Goal: Task Accomplishment & Management: Manage account settings

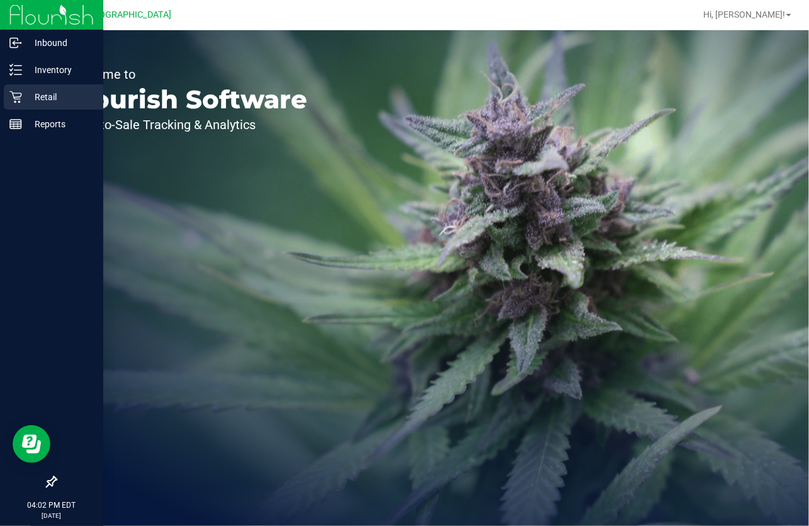
click at [18, 92] on icon at bounding box center [15, 97] width 13 height 13
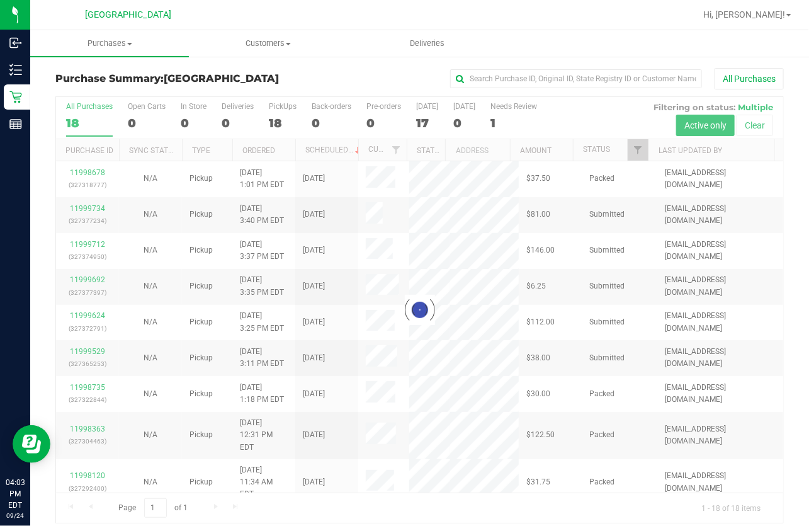
scroll to position [9, 0]
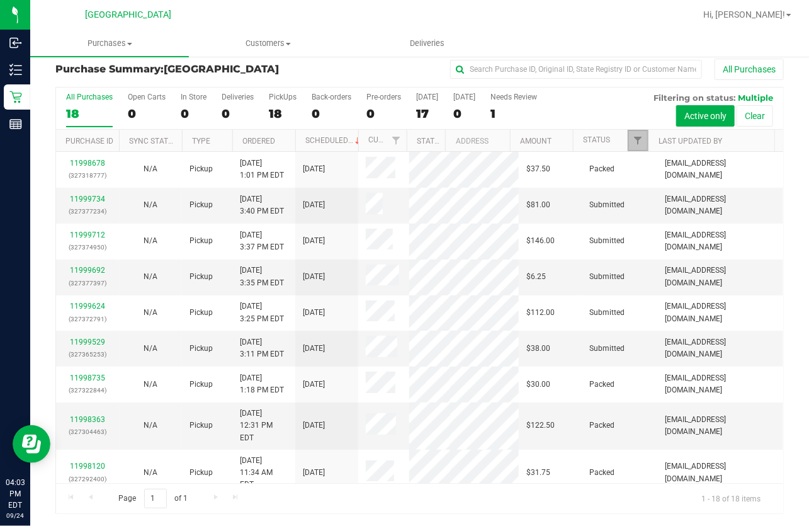
click at [628, 139] on link "Filter" at bounding box center [638, 140] width 21 height 21
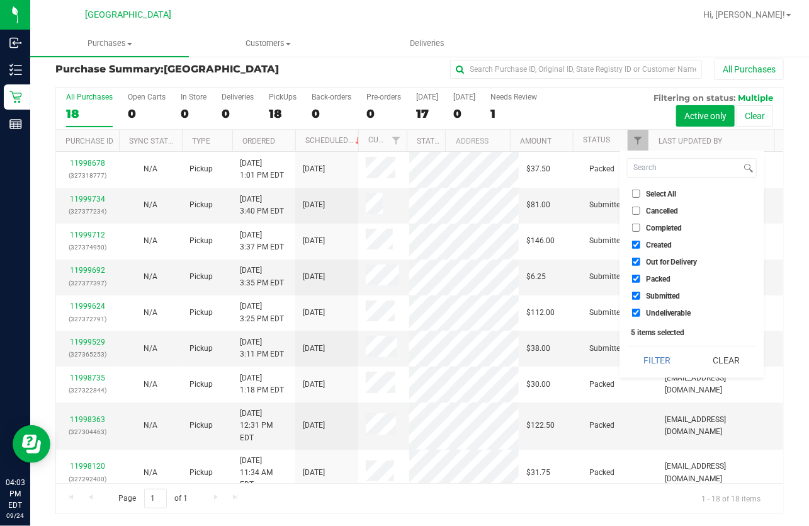
click at [636, 196] on input "Select All" at bounding box center [636, 194] width 8 height 8
checkbox input "true"
click at [636, 196] on input "Select All" at bounding box center [636, 194] width 8 height 8
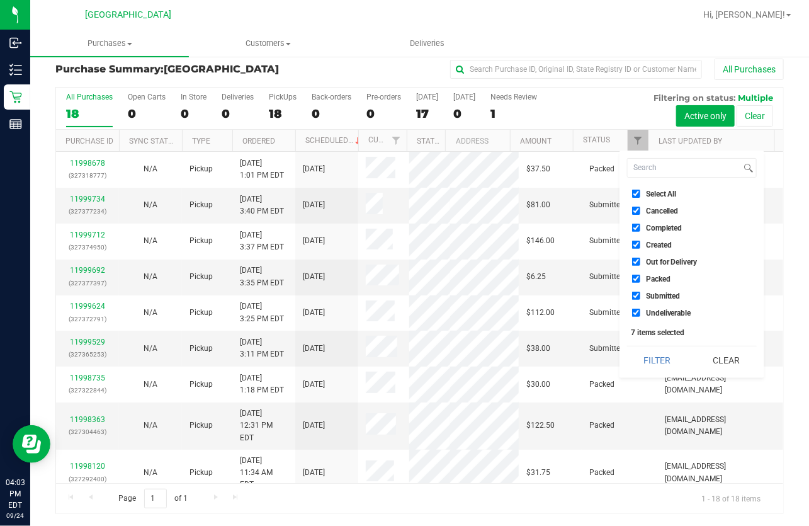
checkbox input "false"
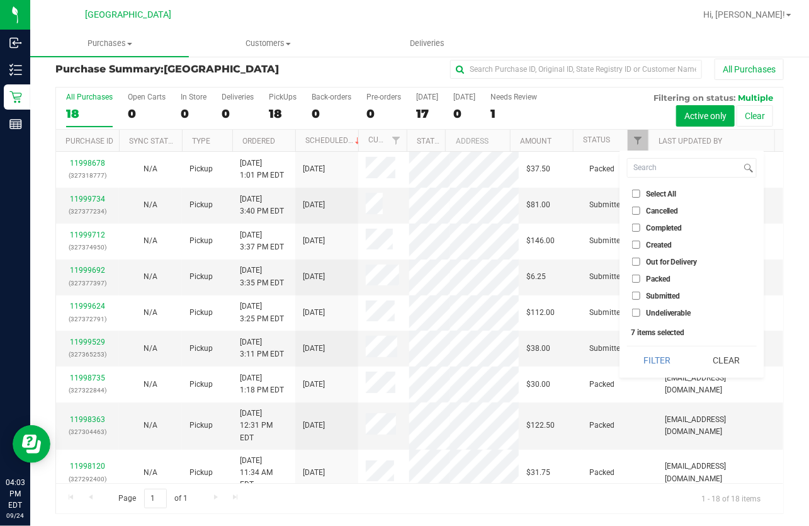
checkbox input "false"
click at [664, 295] on span "Submitted" at bounding box center [663, 296] width 35 height 8
click at [640, 295] on input "Submitted" at bounding box center [636, 295] width 8 height 8
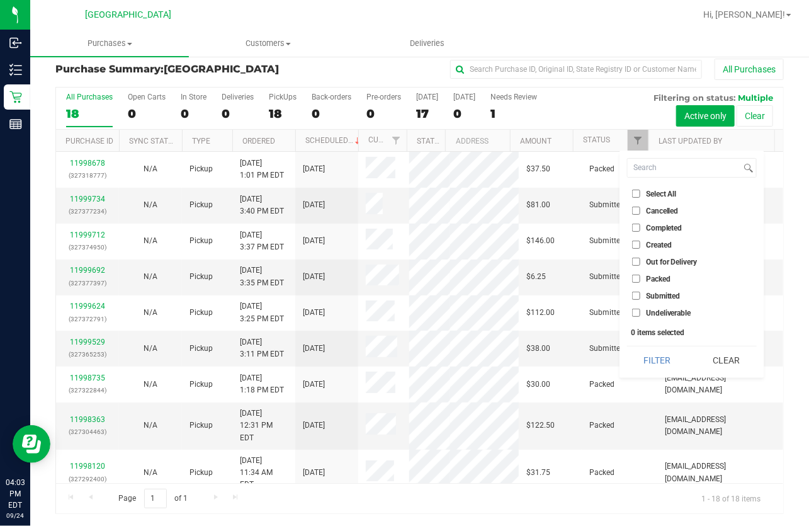
checkbox input "true"
click at [655, 359] on button "Filter" at bounding box center [657, 360] width 60 height 28
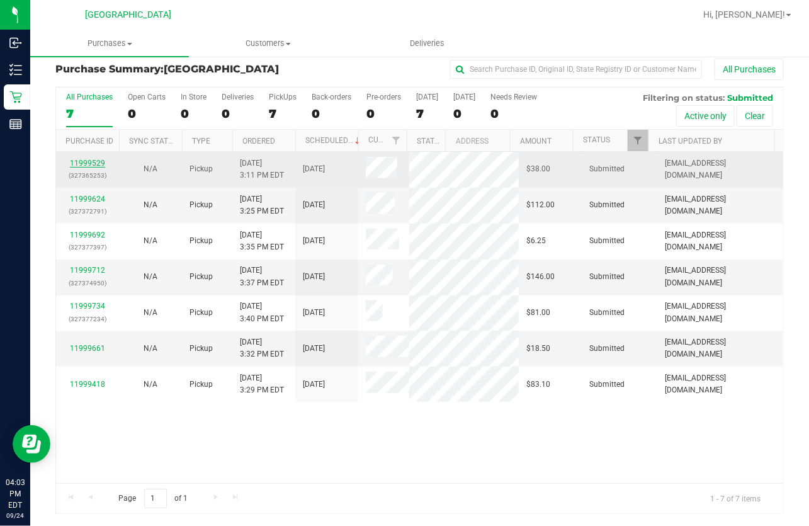
click at [92, 159] on link "11999529" at bounding box center [87, 163] width 35 height 9
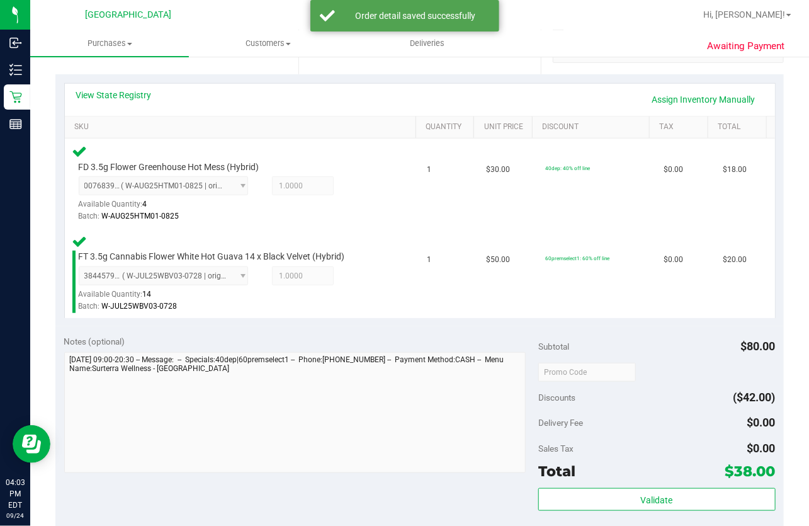
scroll to position [410, 0]
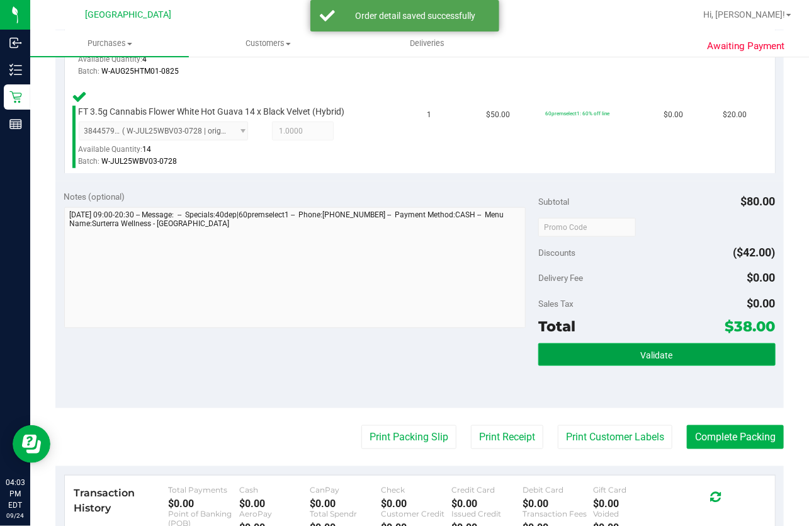
click at [562, 353] on button "Validate" at bounding box center [656, 354] width 237 height 23
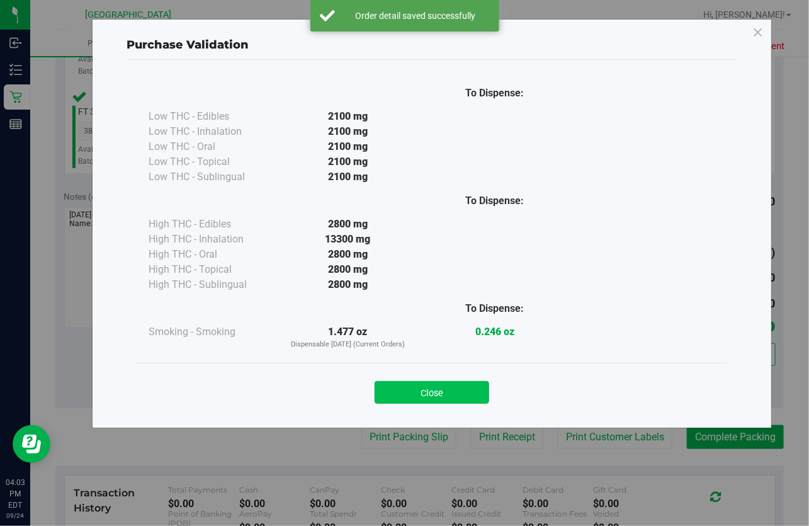
click at [425, 385] on button "Close" at bounding box center [432, 392] width 115 height 23
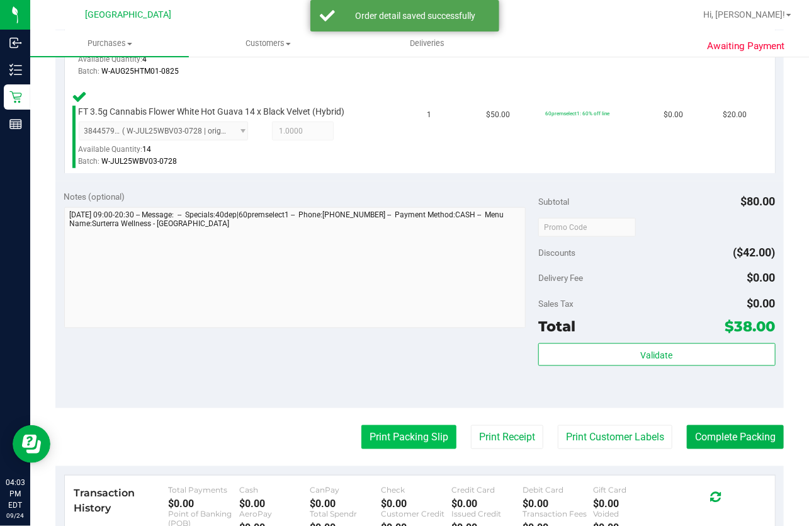
drag, startPoint x: 430, startPoint y: 417, endPoint x: 426, endPoint y: 424, distance: 7.9
click at [429, 419] on purchase-details "Back Edit Purchase Cancel Purchase View Profile # 11999529 BioTrack ID: - Submi…" at bounding box center [419, 184] width 728 height 1053
click at [426, 425] on button "Print Packing Slip" at bounding box center [408, 437] width 95 height 24
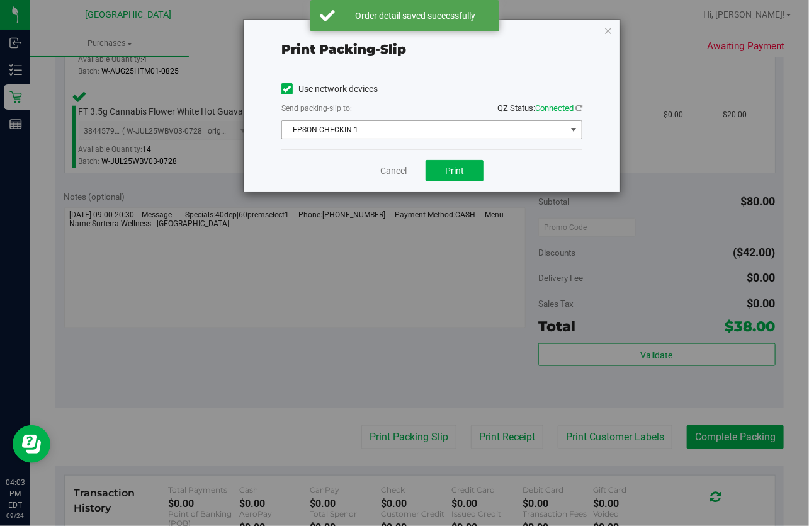
click at [412, 135] on span "EPSON-CHECKIN-1" at bounding box center [424, 130] width 284 height 18
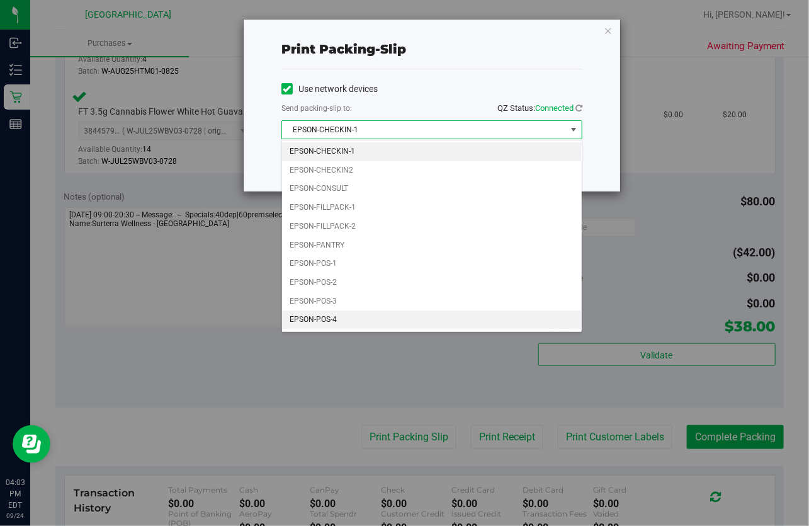
drag, startPoint x: 341, startPoint y: 315, endPoint x: 410, endPoint y: 231, distance: 109.1
click at [341, 315] on li "EPSON-POS-4" at bounding box center [432, 319] width 300 height 19
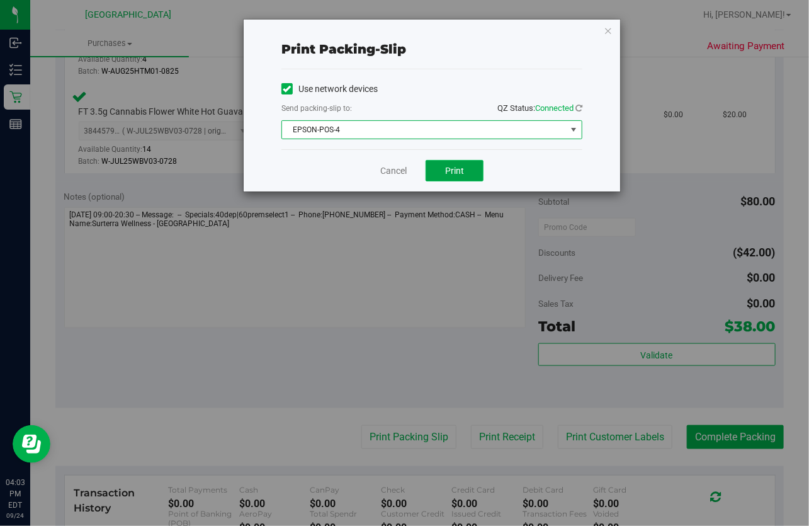
click at [453, 176] on span "Print" at bounding box center [454, 171] width 19 height 10
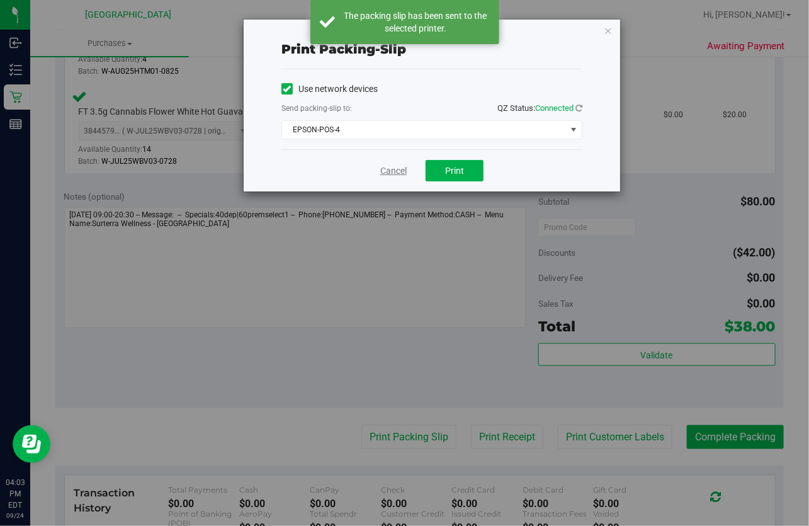
click at [383, 174] on link "Cancel" at bounding box center [393, 170] width 26 height 13
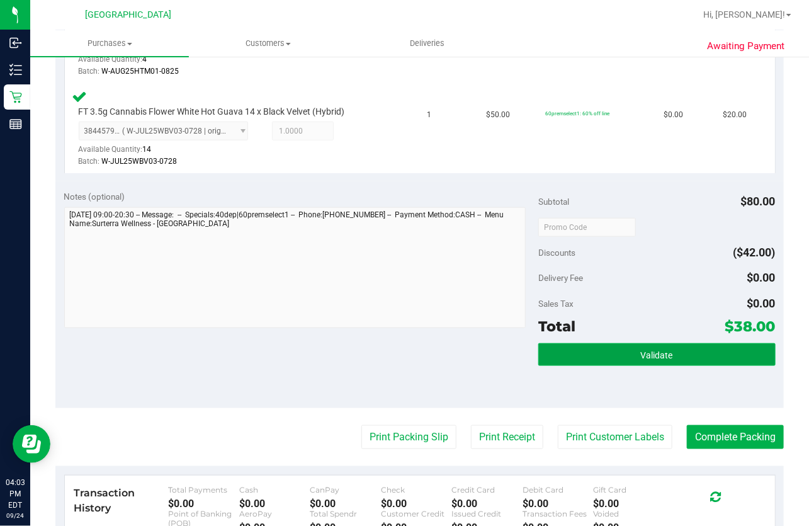
click at [604, 343] on button "Validate" at bounding box center [656, 354] width 237 height 23
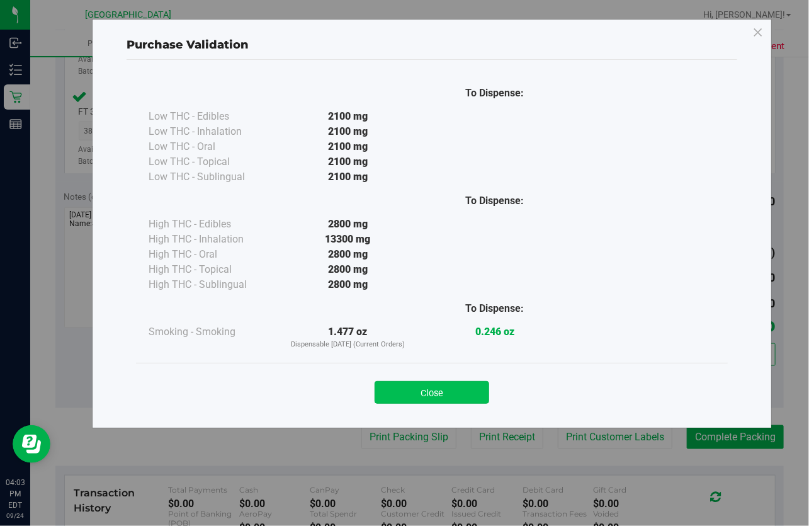
click at [404, 397] on button "Close" at bounding box center [432, 392] width 115 height 23
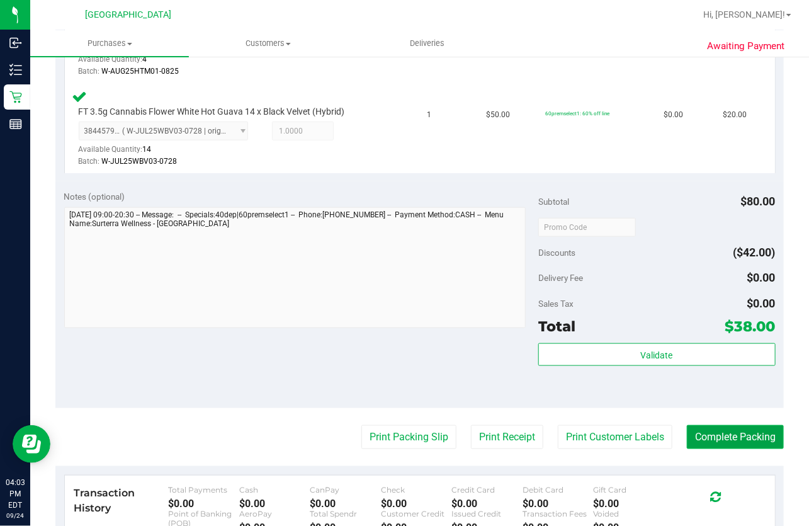
drag, startPoint x: 699, startPoint y: 433, endPoint x: 722, endPoint y: 428, distance: 23.2
click at [701, 432] on button "Complete Packing" at bounding box center [735, 437] width 97 height 24
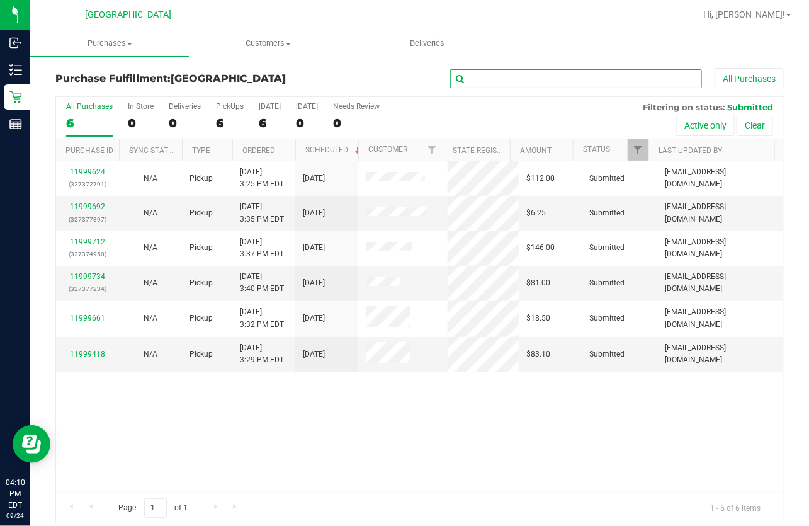
click at [531, 82] on input "text" at bounding box center [576, 78] width 252 height 19
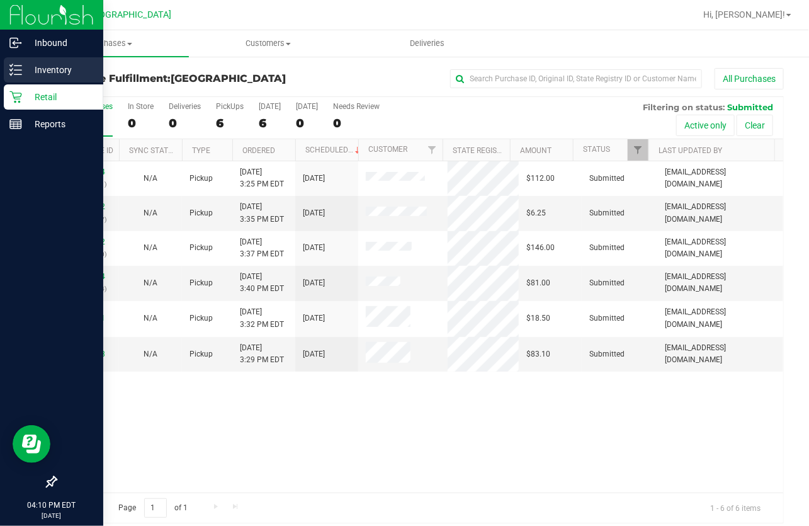
click at [35, 77] on div "Inventory" at bounding box center [53, 69] width 99 height 25
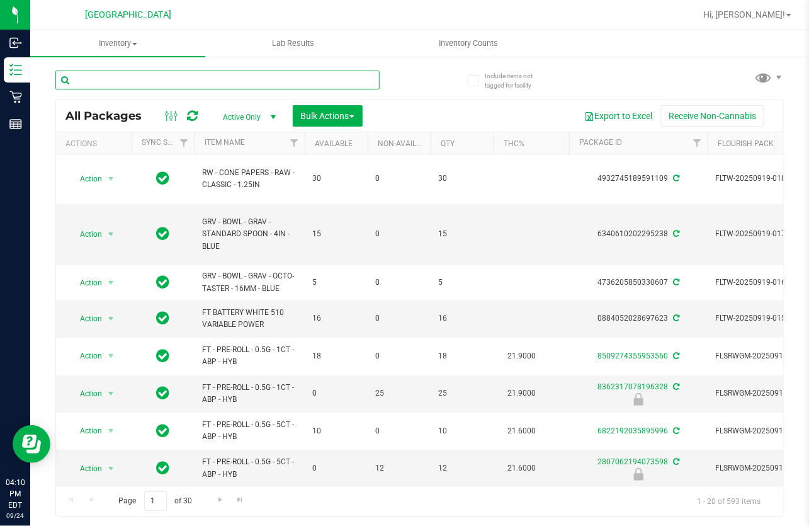
click at [150, 74] on input "text" at bounding box center [217, 80] width 324 height 19
type input "gck"
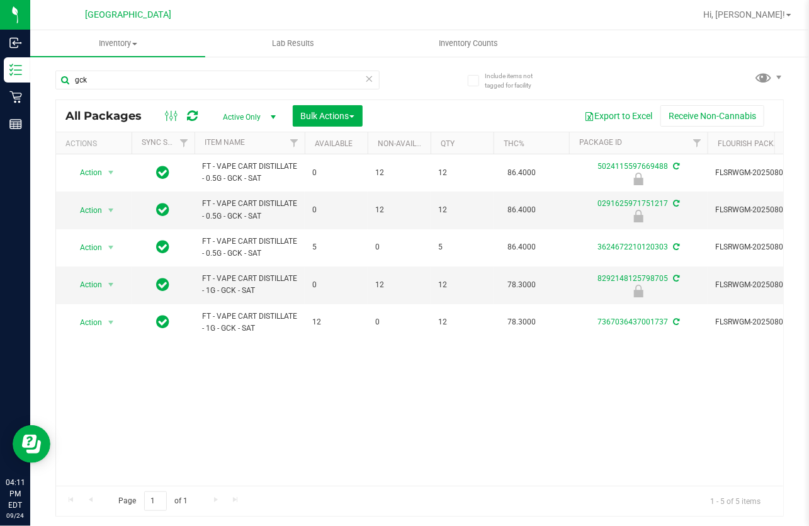
click at [349, 368] on div "Action Action Edit attributes Global inventory Locate package Package audit log…" at bounding box center [419, 319] width 727 height 331
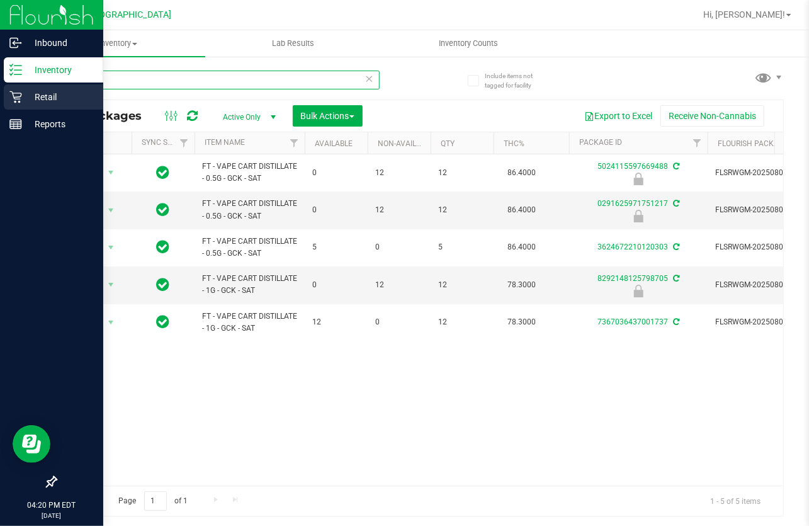
drag, startPoint x: 110, startPoint y: 78, endPoint x: 14, endPoint y: 87, distance: 96.7
click at [19, 92] on div "Inbound Inventory Retail Reports 04:20 PM EDT [DATE] 09/24 Lakeland WC Hi, [PER…" at bounding box center [404, 263] width 809 height 526
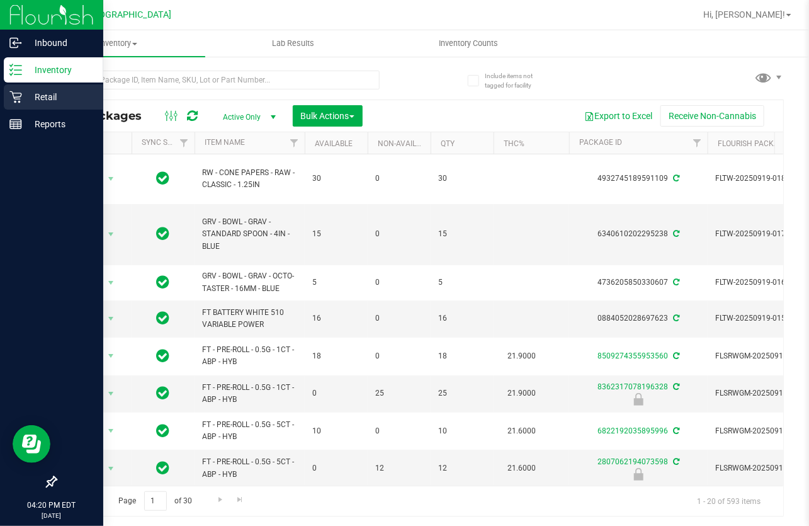
click at [27, 101] on p "Retail" at bounding box center [60, 96] width 76 height 15
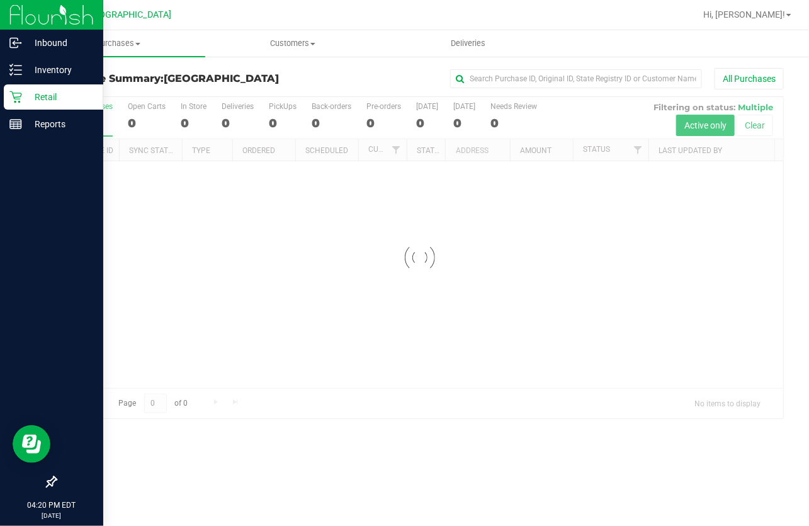
click at [640, 150] on div at bounding box center [419, 257] width 727 height 321
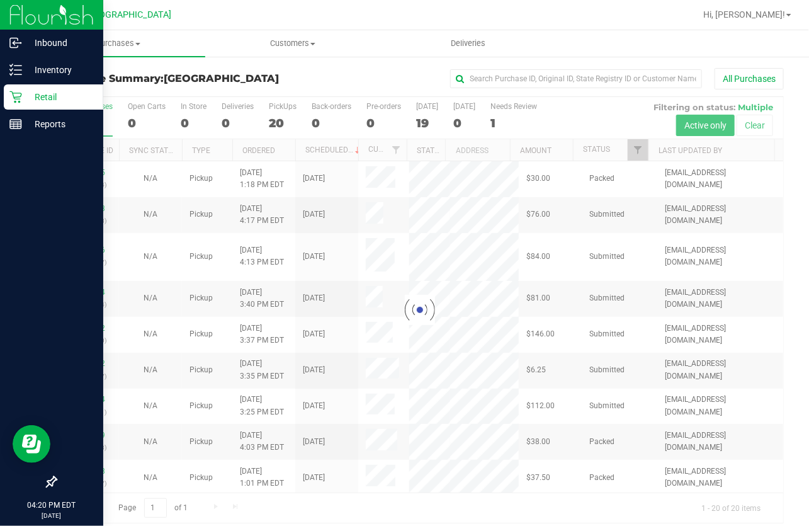
click at [638, 150] on div at bounding box center [419, 310] width 727 height 426
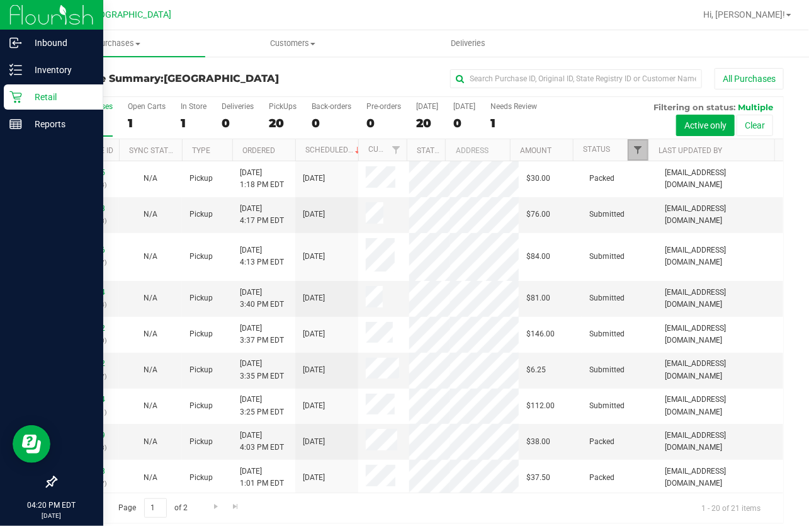
click at [633, 147] on span "Filter" at bounding box center [638, 150] width 10 height 10
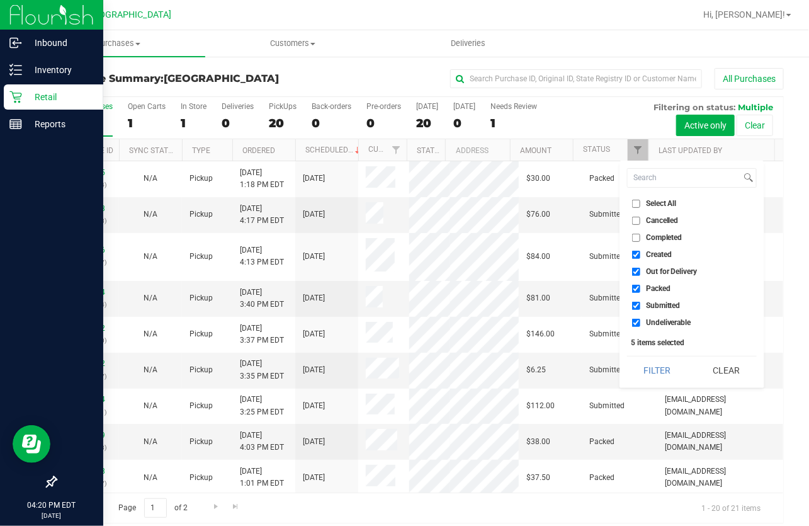
click at [641, 201] on label "Select All" at bounding box center [654, 204] width 45 height 8
click at [640, 201] on input "Select All" at bounding box center [636, 204] width 8 height 8
checkbox input "true"
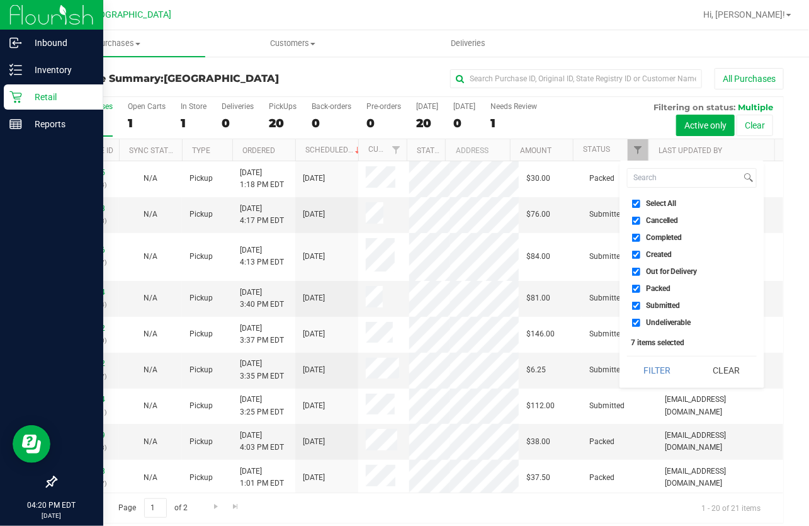
click at [641, 201] on label "Select All" at bounding box center [654, 204] width 45 height 8
click at [640, 201] on input "Select All" at bounding box center [636, 204] width 8 height 8
checkbox input "false"
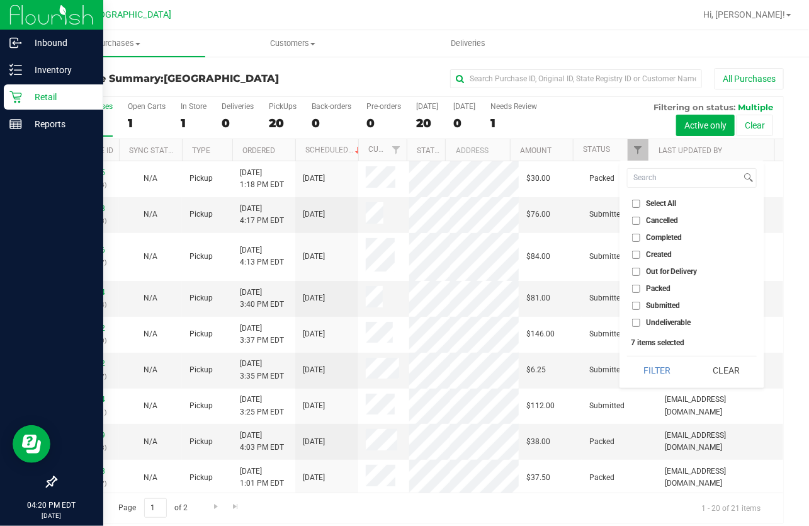
checkbox input "false"
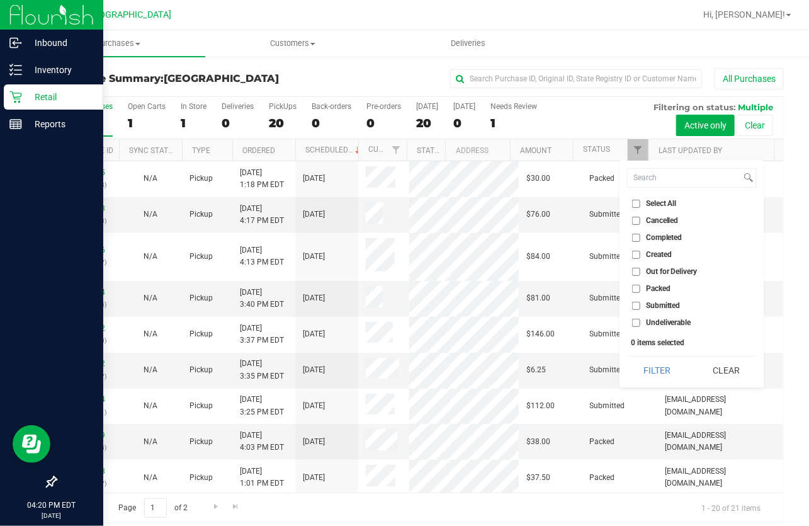
click at [654, 305] on span "Submitted" at bounding box center [663, 306] width 35 height 8
click at [640, 305] on input "Submitted" at bounding box center [636, 306] width 8 height 8
checkbox input "true"
click at [651, 360] on button "Filter" at bounding box center [657, 370] width 60 height 28
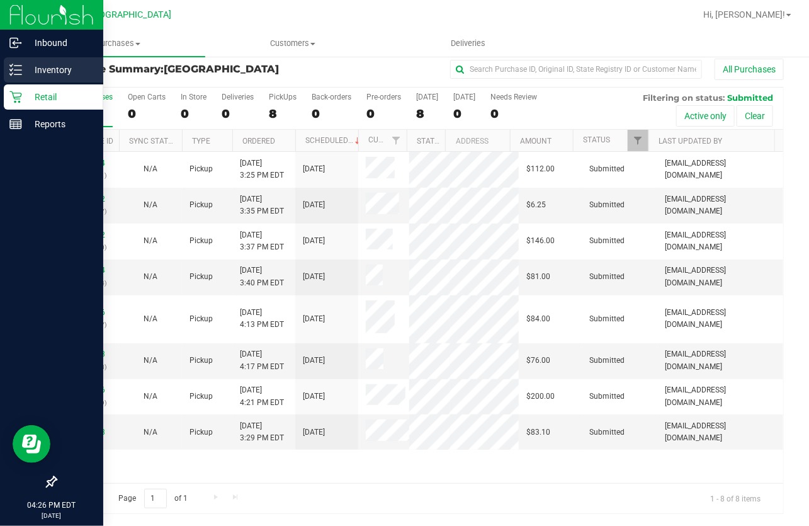
click at [35, 79] on div "Inventory" at bounding box center [53, 69] width 99 height 25
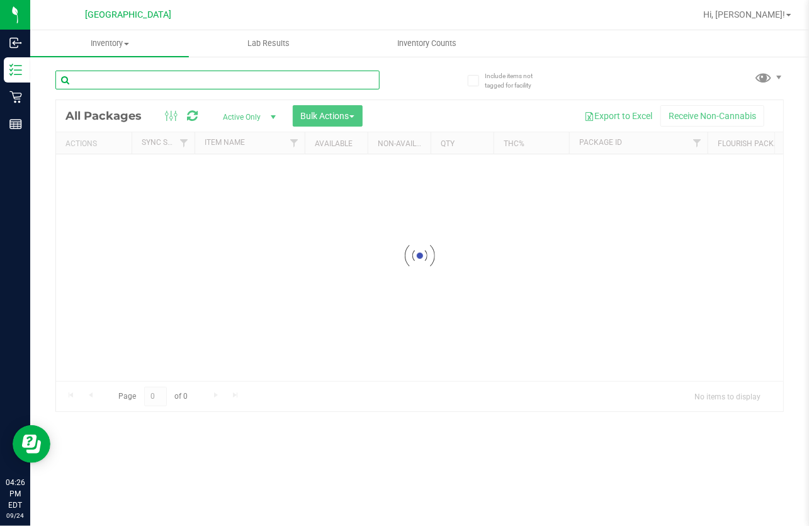
click at [164, 82] on input "text" at bounding box center [217, 80] width 324 height 19
type input "lmn"
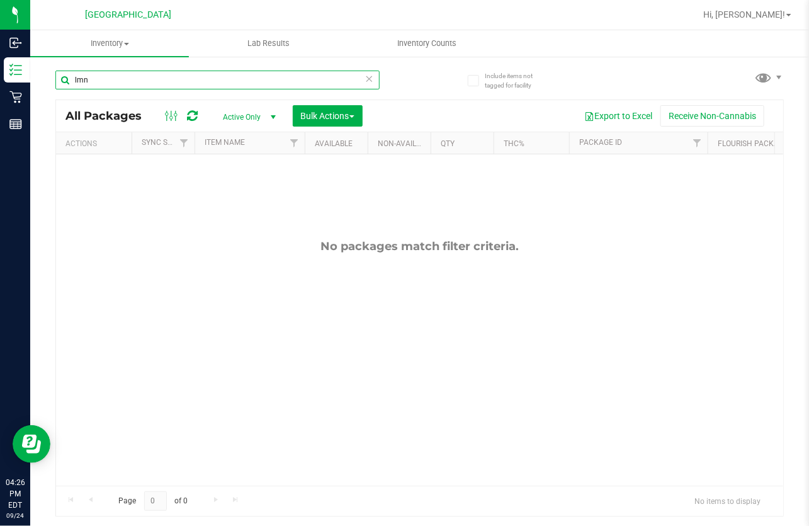
drag, startPoint x: 74, startPoint y: 88, endPoint x: 47, endPoint y: 96, distance: 28.1
click at [47, 95] on div "Include items not tagged for facility lmn All Packages Active Only Active Only …" at bounding box center [419, 247] width 779 height 384
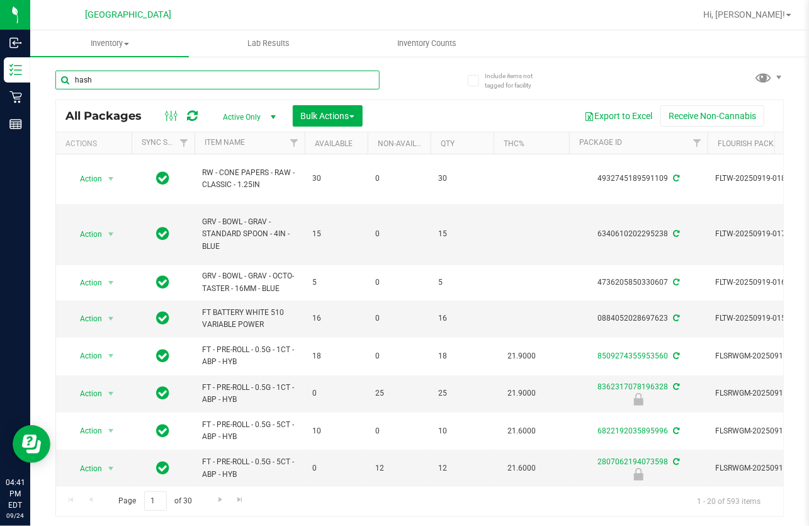
type input "hash"
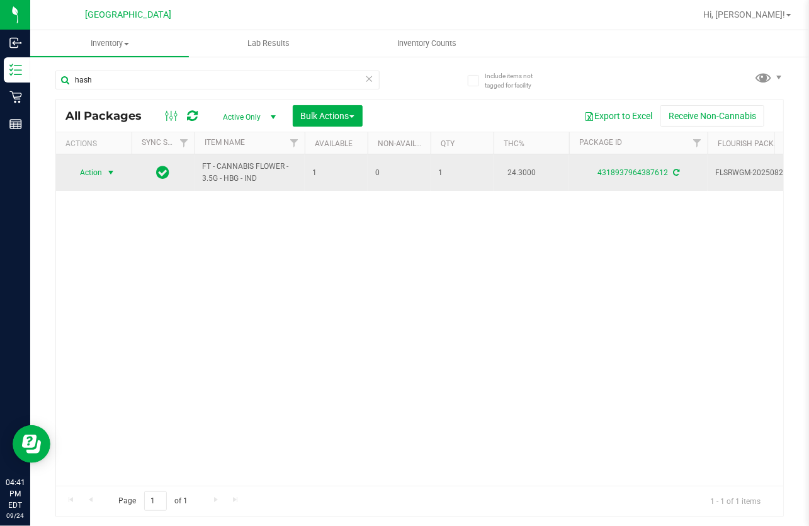
click at [91, 169] on span "Action" at bounding box center [86, 173] width 34 height 18
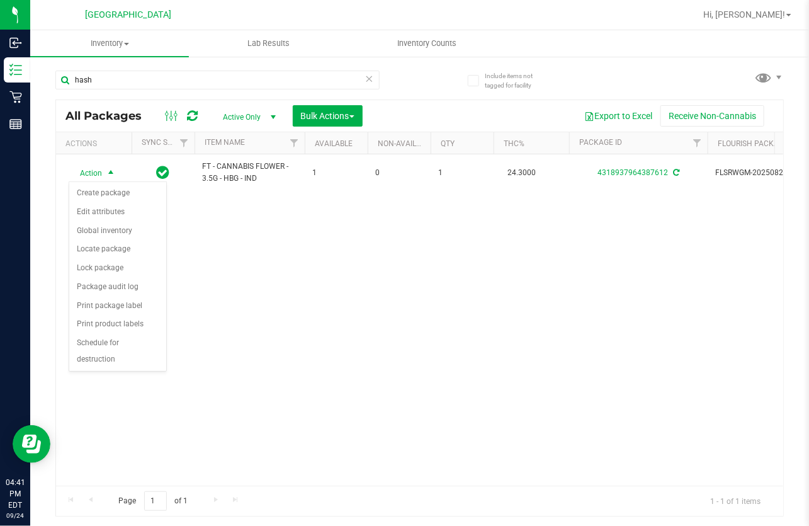
click at [241, 212] on div "Action Action Create package Edit attributes Global inventory Locate package Lo…" at bounding box center [419, 319] width 727 height 331
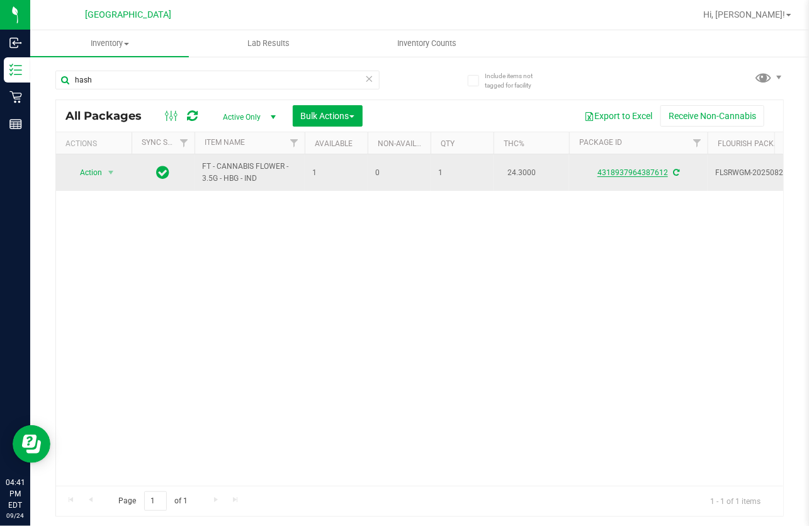
click at [660, 169] on link "4318937964387612" at bounding box center [632, 172] width 71 height 9
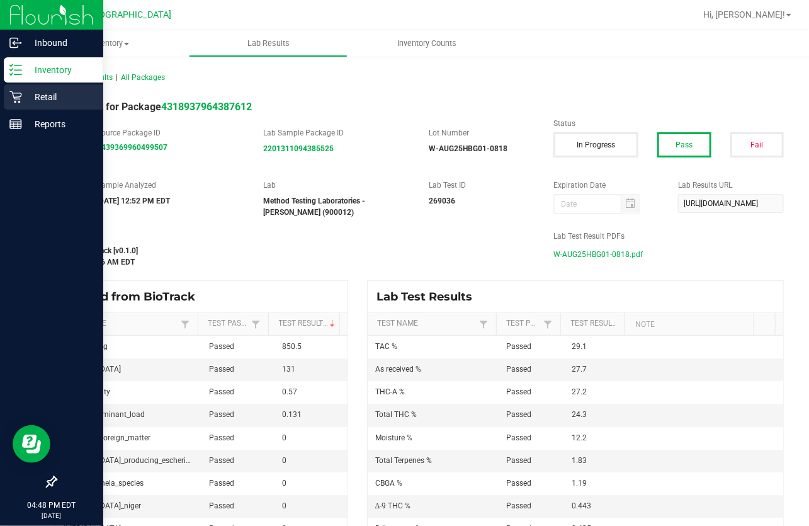
click at [33, 91] on p "Retail" at bounding box center [60, 96] width 76 height 15
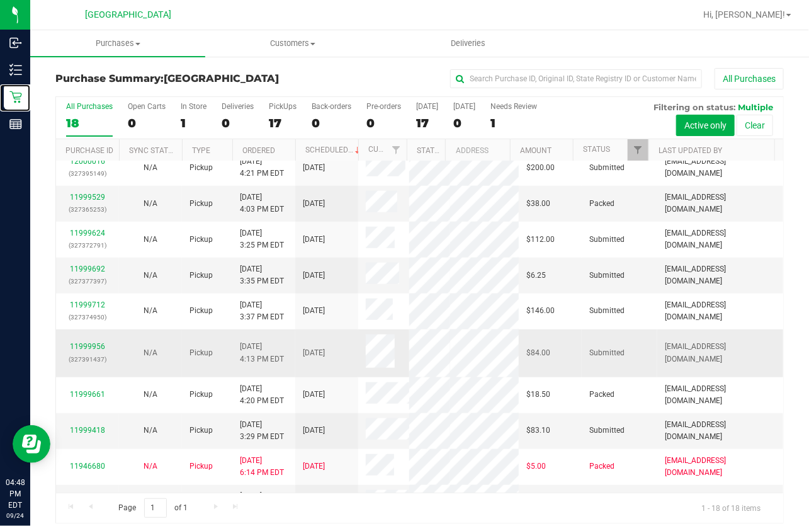
scroll to position [391, 0]
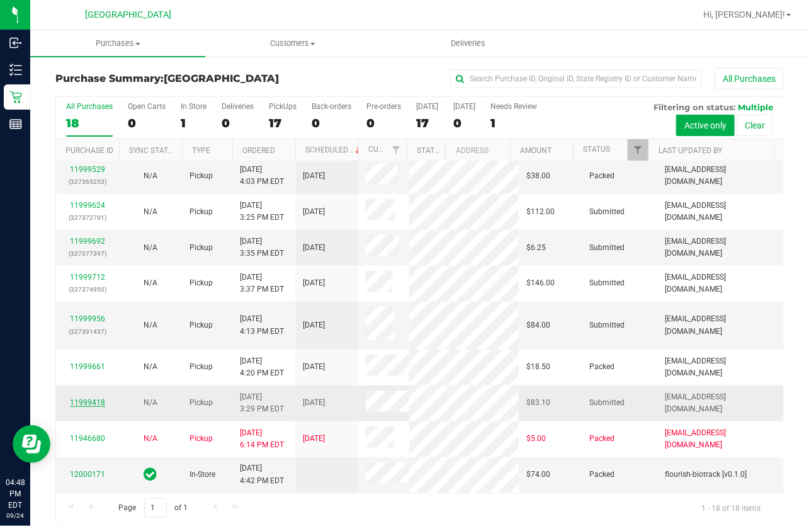
click at [94, 398] on link "11999418" at bounding box center [87, 402] width 35 height 9
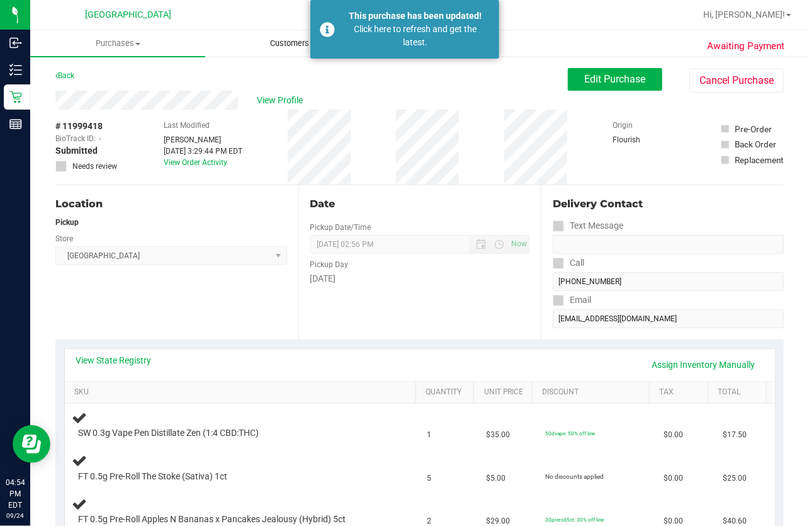
click at [221, 50] on uib-tab-heading "Customers All customers Add a new customer All physicians" at bounding box center [293, 43] width 174 height 25
click at [420, 88] on div "Back Edit Purchase Cancel Purchase" at bounding box center [419, 79] width 728 height 23
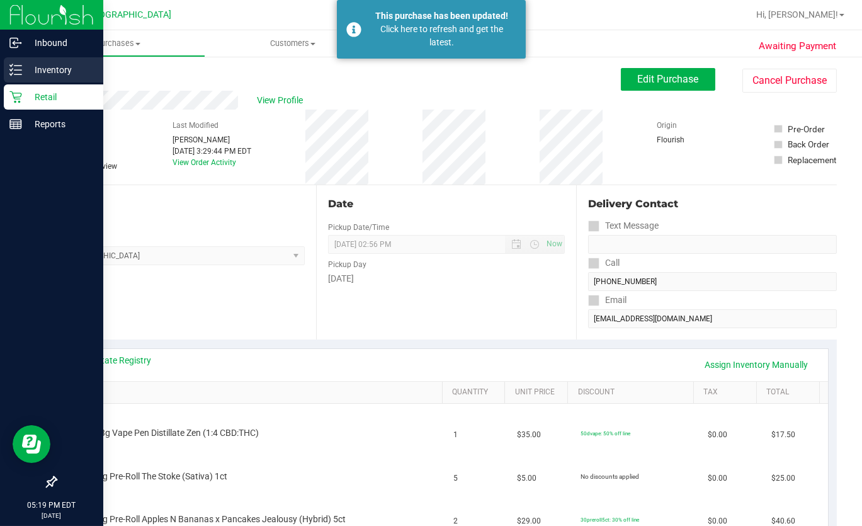
click at [26, 69] on p "Inventory" at bounding box center [60, 69] width 76 height 15
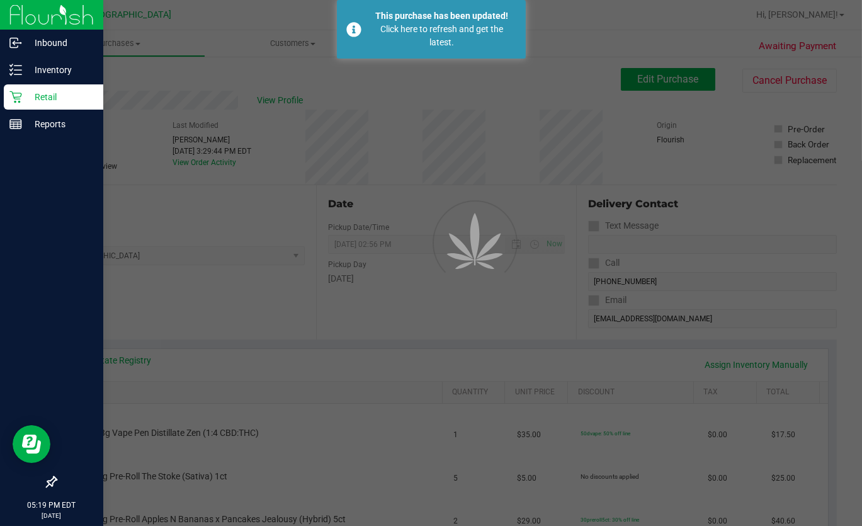
click at [320, 92] on div at bounding box center [431, 263] width 862 height 526
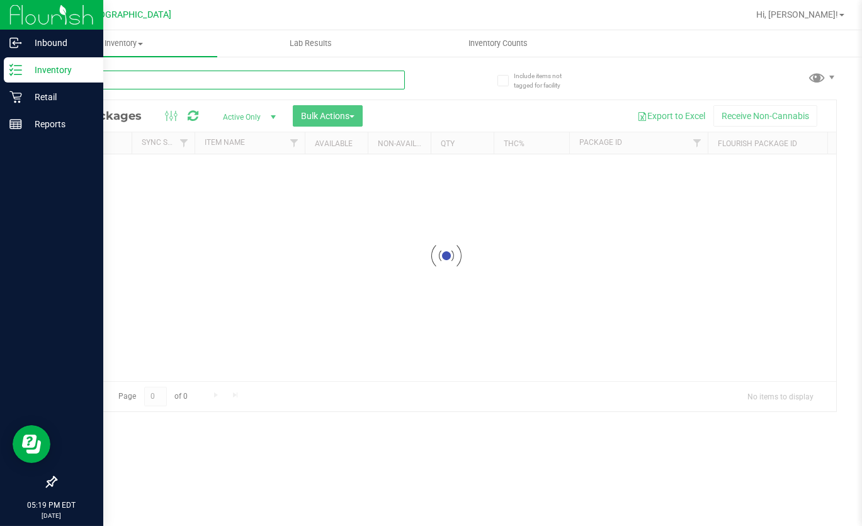
click at [133, 76] on input "text" at bounding box center [229, 80] width 349 height 19
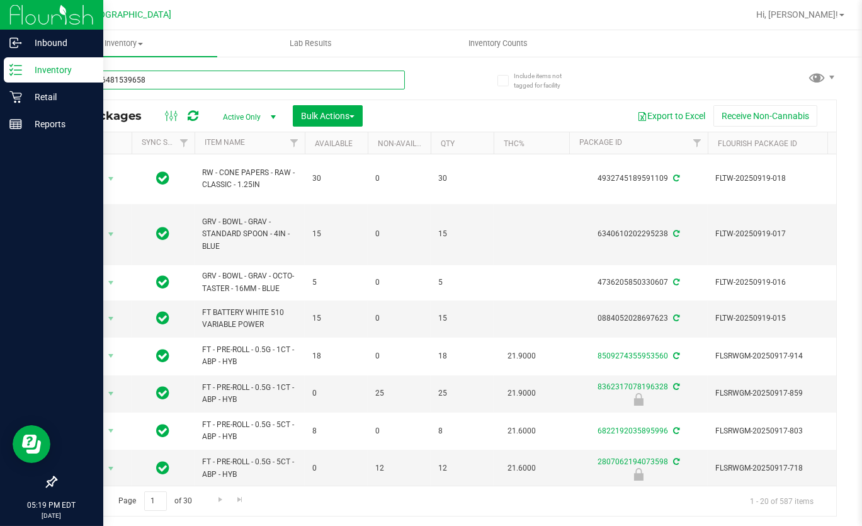
type input "7042346481539658"
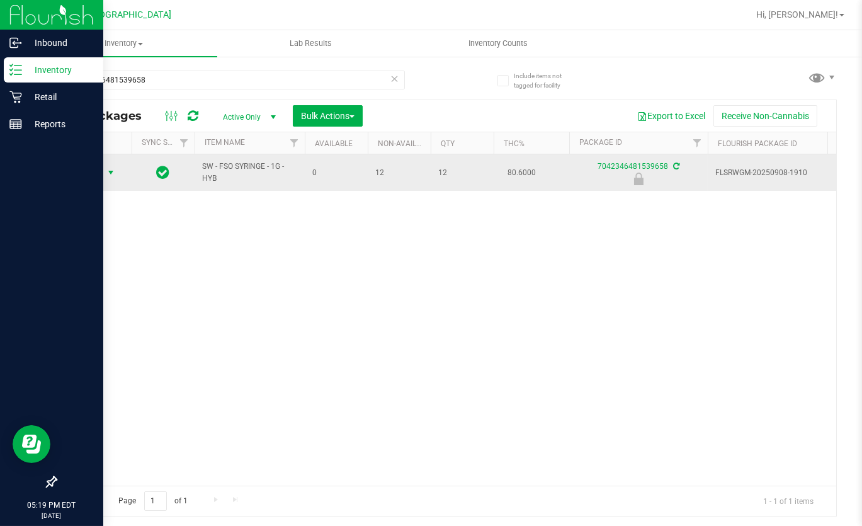
click at [99, 164] on span "Action" at bounding box center [86, 173] width 34 height 18
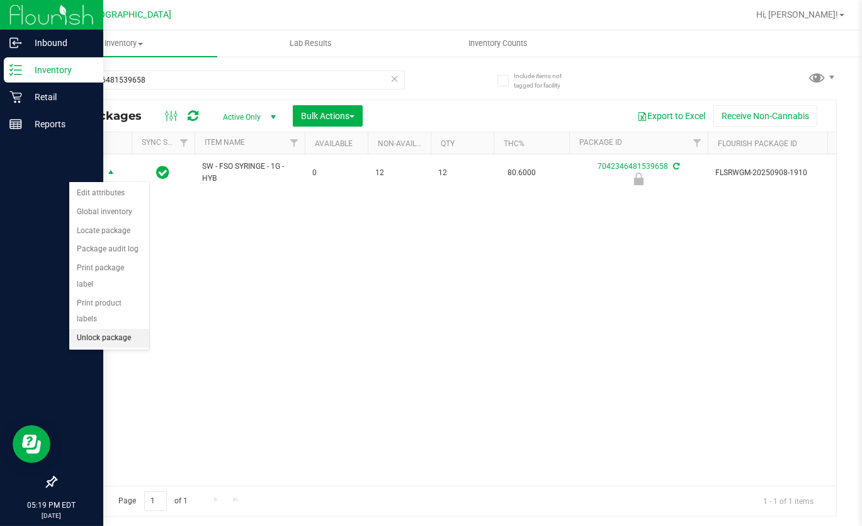
click at [120, 329] on li "Unlock package" at bounding box center [109, 338] width 80 height 19
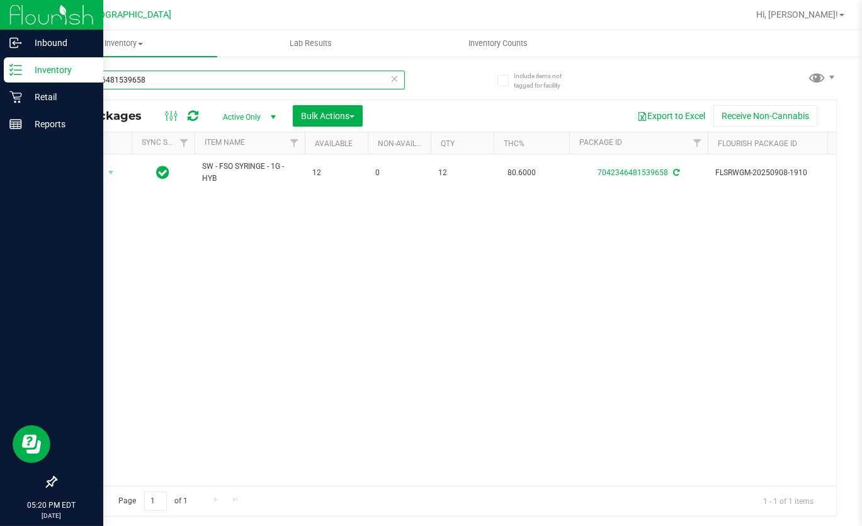
drag, startPoint x: 178, startPoint y: 75, endPoint x: 0, endPoint y: 75, distance: 177.5
click at [0, 77] on div "Inbound Inventory Retail Reports 05:20 PM EDT [DATE] 09/24 Lakeland WC Hi, [PER…" at bounding box center [431, 263] width 862 height 526
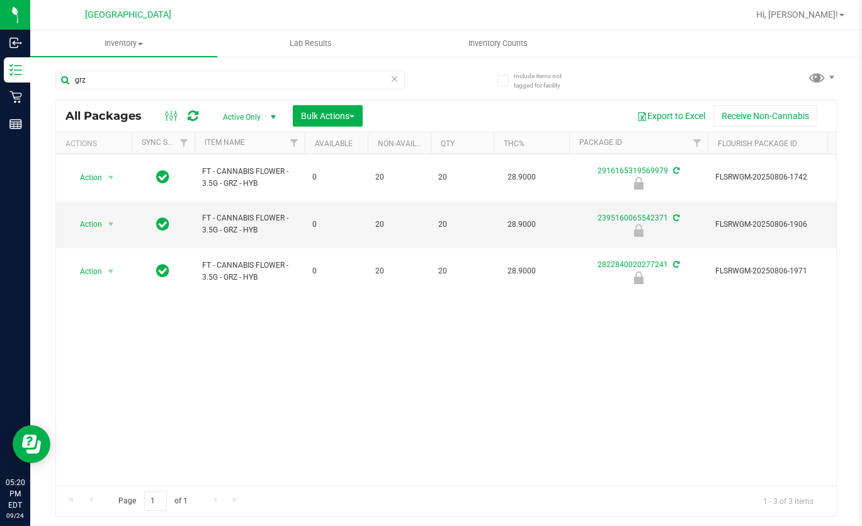
click at [258, 384] on div "Action Action Edit attributes Global inventory Locate package Package audit log…" at bounding box center [446, 319] width 780 height 331
drag, startPoint x: 86, startPoint y: 84, endPoint x: 69, endPoint y: 88, distance: 18.0
click at [69, 88] on input "grz" at bounding box center [229, 80] width 349 height 19
drag, startPoint x: 185, startPoint y: 380, endPoint x: 135, endPoint y: 93, distance: 290.8
click at [189, 367] on div "Action Action Edit attributes Global inventory Locate package Package audit log…" at bounding box center [446, 319] width 780 height 331
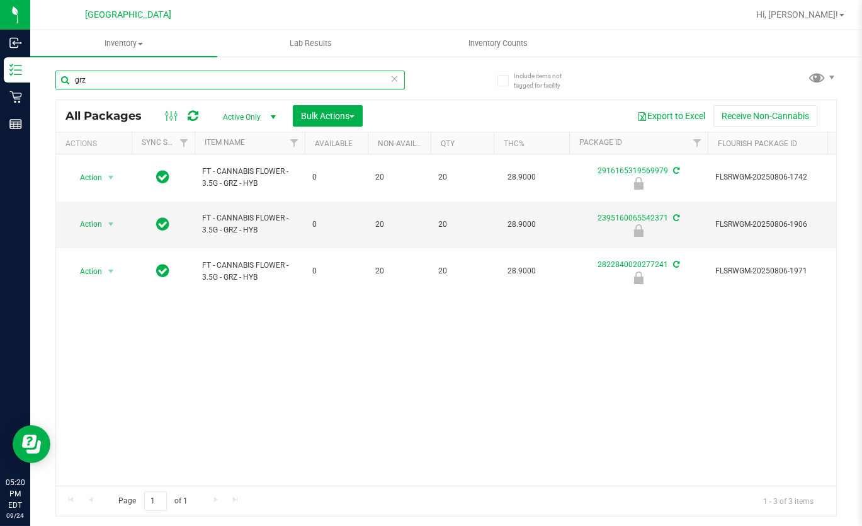
drag, startPoint x: 98, startPoint y: 85, endPoint x: 75, endPoint y: 72, distance: 26.5
click at [77, 81] on input "grz" at bounding box center [229, 80] width 349 height 19
type input "g"
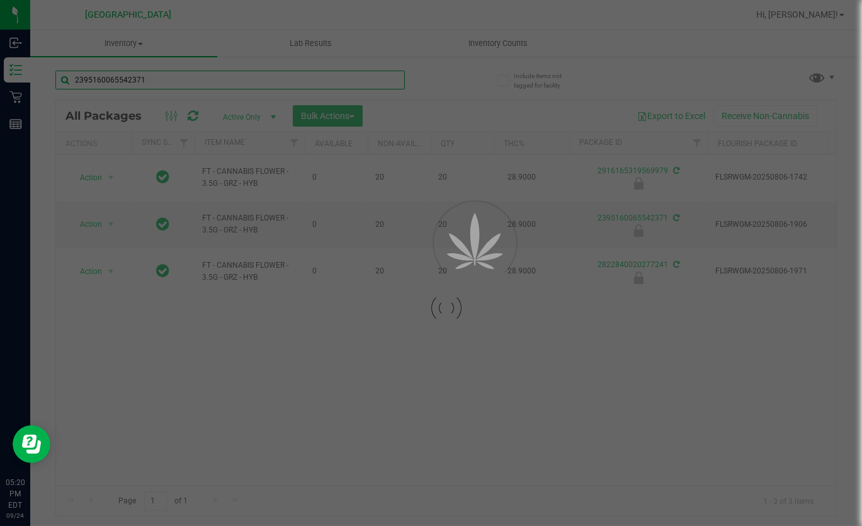
type input "2395160065542371"
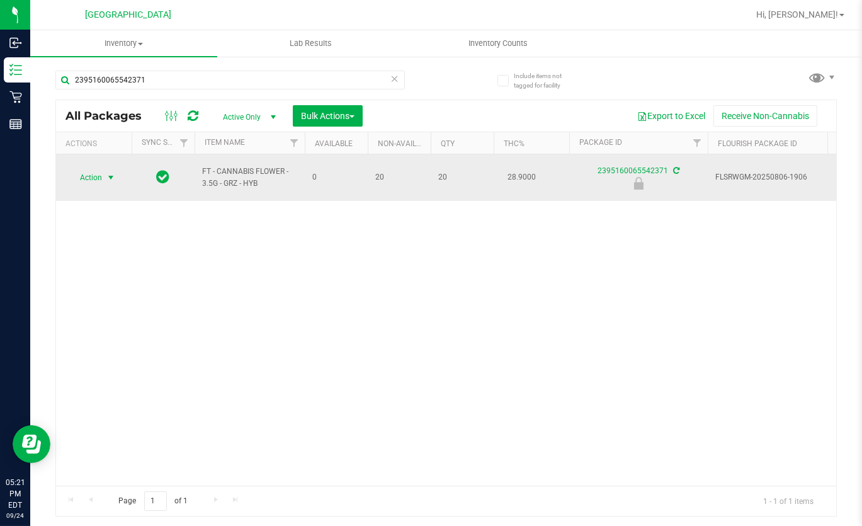
click at [101, 169] on span "Action" at bounding box center [86, 178] width 34 height 18
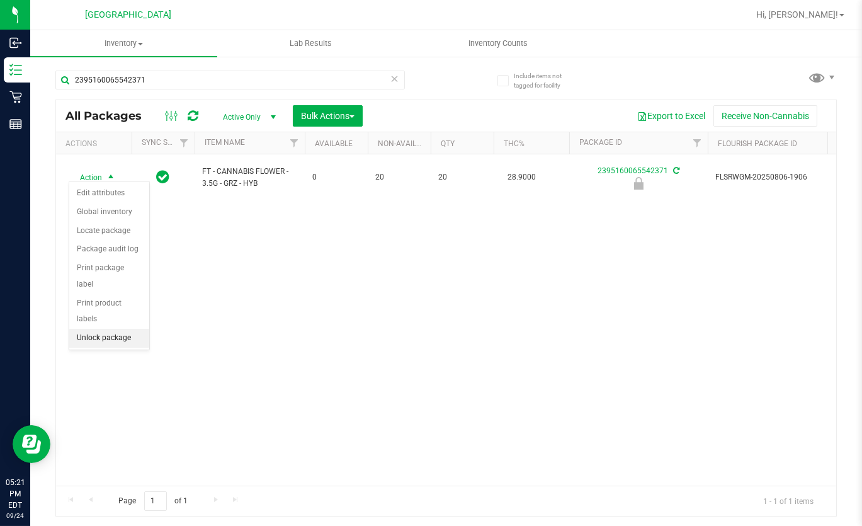
click at [127, 329] on li "Unlock package" at bounding box center [109, 338] width 80 height 19
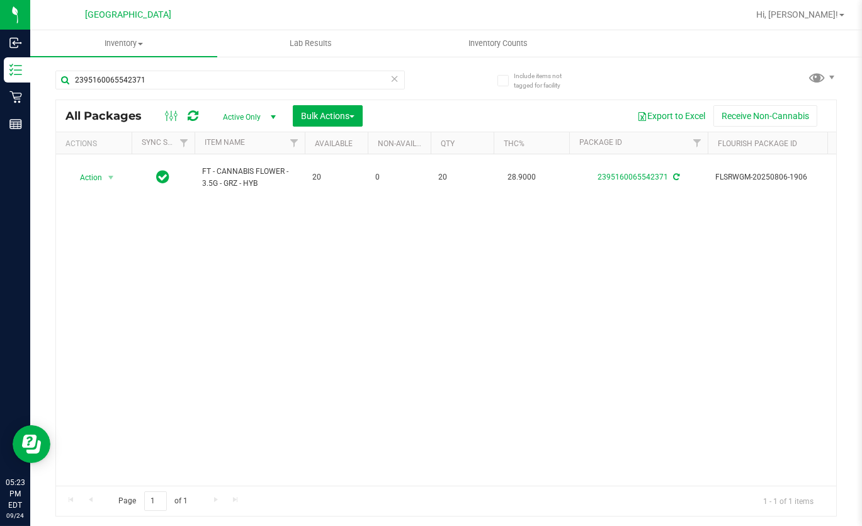
click at [425, 208] on div "Action Action Create package Edit attributes Global inventory Locate package Lo…" at bounding box center [446, 319] width 780 height 331
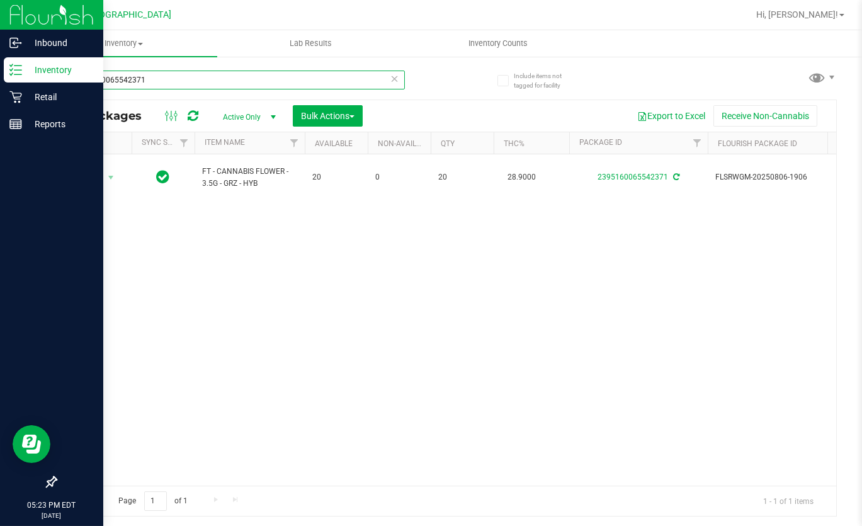
drag, startPoint x: 164, startPoint y: 82, endPoint x: 9, endPoint y: 72, distance: 154.5
click at [11, 80] on div "Inbound Inventory Retail Reports 05:23 PM EDT [DATE] 09/24 Lakeland WC Hi, [PER…" at bounding box center [431, 263] width 862 height 526
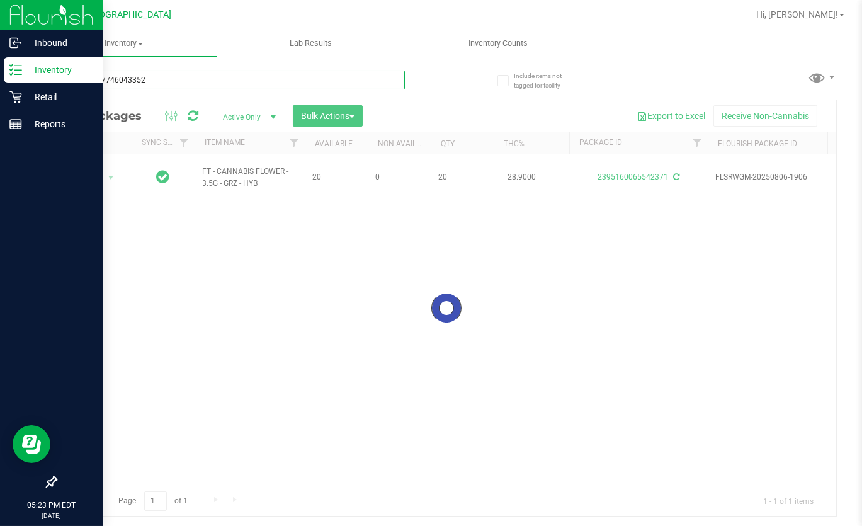
type input "1801967746043352"
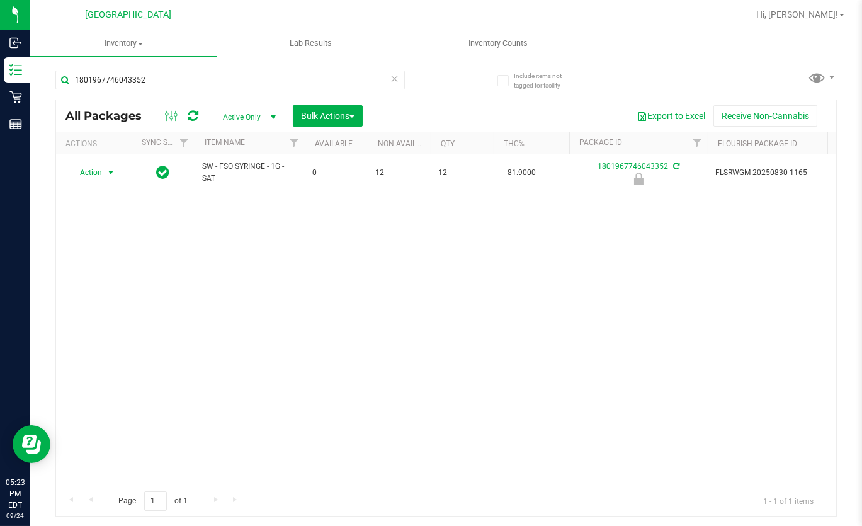
click at [99, 174] on span "Action" at bounding box center [86, 173] width 34 height 18
click at [101, 329] on li "Unlock package" at bounding box center [109, 338] width 80 height 19
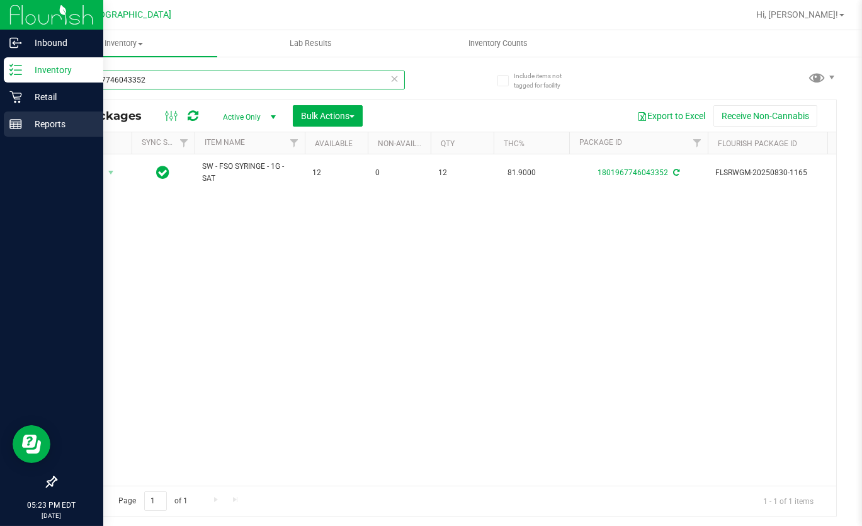
drag, startPoint x: 91, startPoint y: 108, endPoint x: 0, endPoint y: 114, distance: 90.9
click at [0, 117] on div "Inbound Inventory Retail Reports 05:23 PM EDT [DATE] 09/24 Lakeland WC Hi, [PER…" at bounding box center [431, 263] width 862 height 526
type input "6233834145878301"
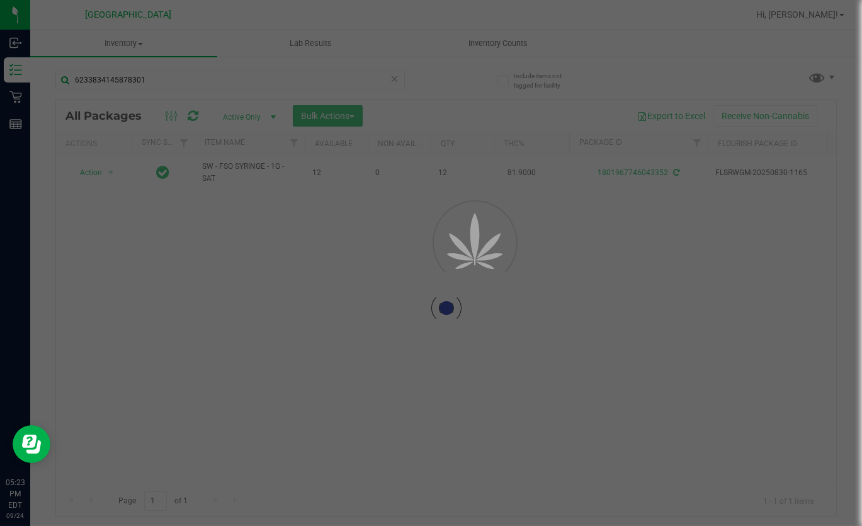
click at [176, 263] on div at bounding box center [431, 263] width 862 height 526
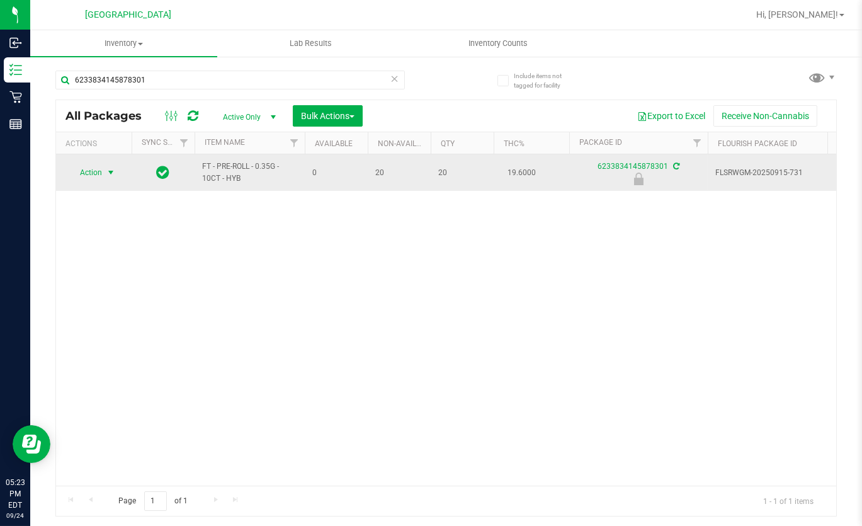
click at [102, 173] on span "Action" at bounding box center [86, 173] width 34 height 18
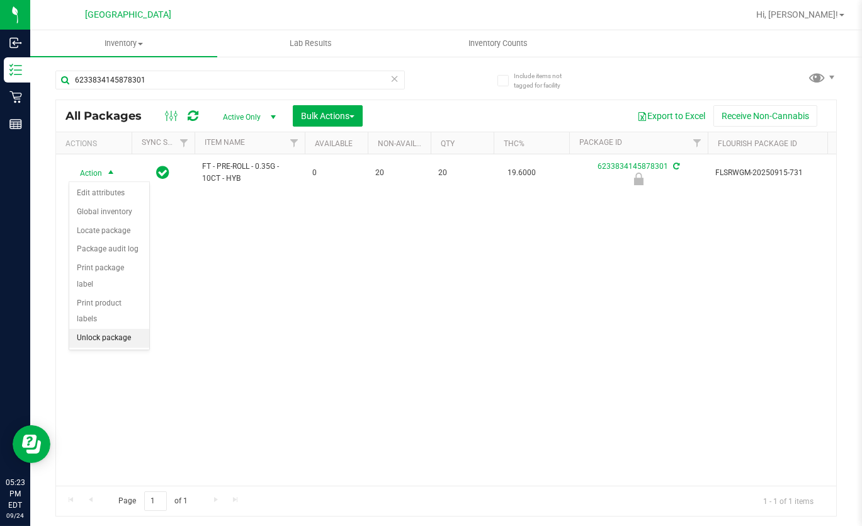
click at [121, 329] on li "Unlock package" at bounding box center [109, 338] width 80 height 19
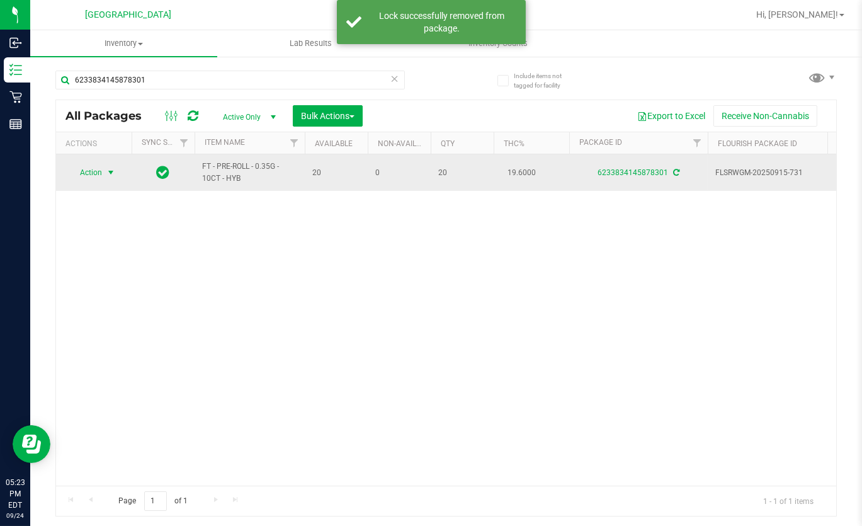
click at [101, 170] on span "Action" at bounding box center [86, 173] width 34 height 18
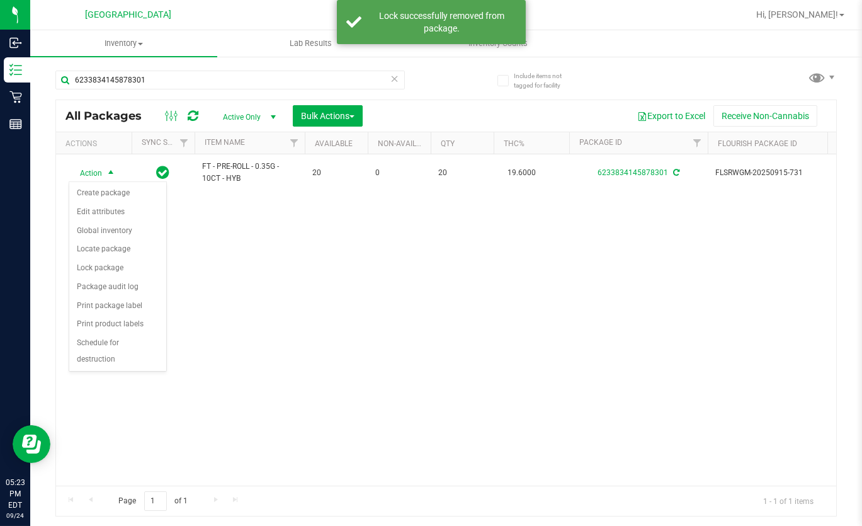
click at [227, 281] on div "Action Action Create package Edit attributes Global inventory Locate package Lo…" at bounding box center [446, 319] width 780 height 331
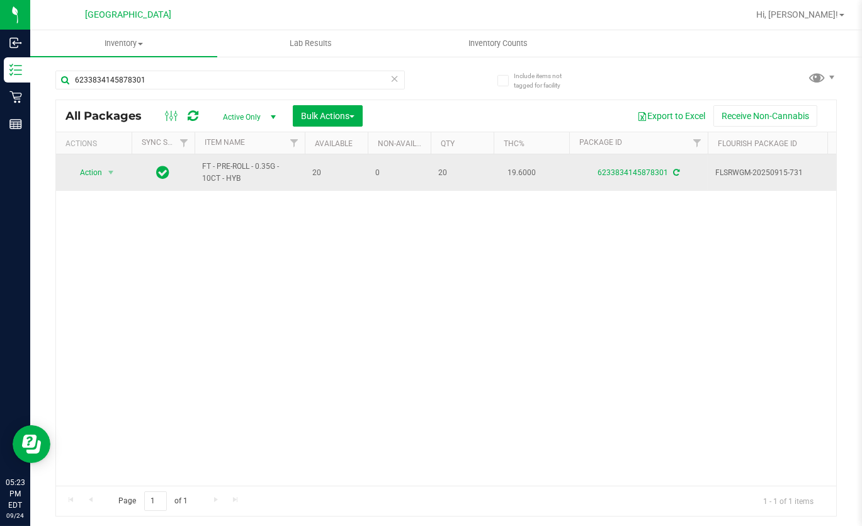
drag, startPoint x: 276, startPoint y: 237, endPoint x: 244, endPoint y: 176, distance: 68.4
click at [276, 237] on div "Action Action Create package Edit attributes Global inventory Locate package Lo…" at bounding box center [446, 319] width 780 height 331
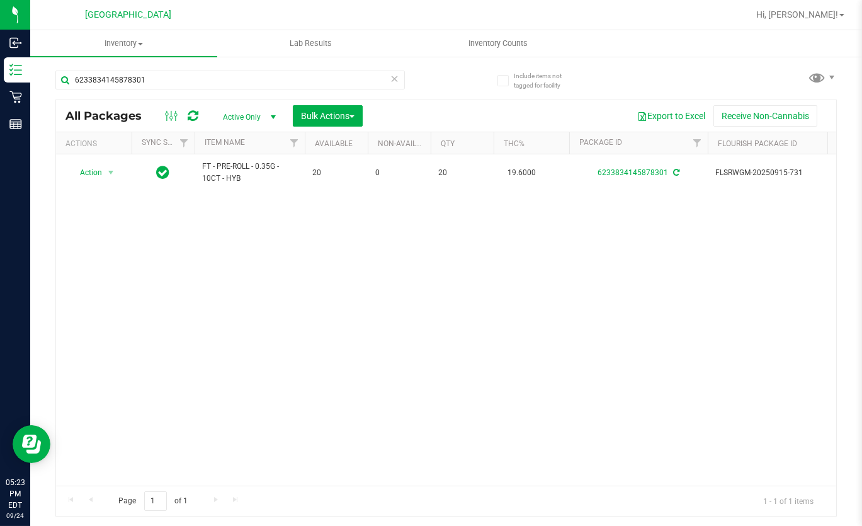
click at [156, 212] on div "Action Action Create package Edit attributes Global inventory Locate package Lo…" at bounding box center [446, 319] width 780 height 331
drag, startPoint x: 597, startPoint y: 297, endPoint x: 105, endPoint y: 102, distance: 529.4
click at [585, 295] on div "Action Action Create package Edit attributes Global inventory Locate package Lo…" at bounding box center [446, 319] width 780 height 331
click at [165, 280] on div "Action Action Create package Edit attributes Global inventory Locate package Lo…" at bounding box center [446, 319] width 780 height 331
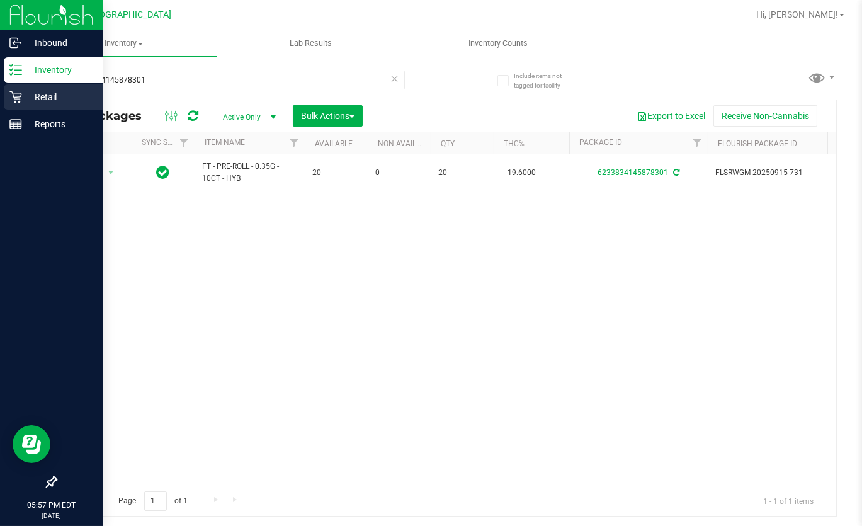
click at [18, 97] on icon at bounding box center [15, 97] width 12 height 12
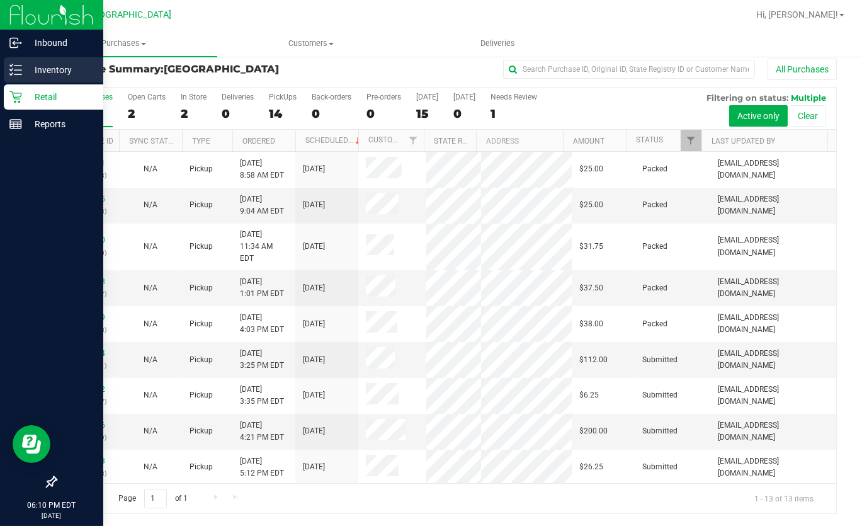
click at [33, 77] on div "Inventory" at bounding box center [53, 69] width 99 height 25
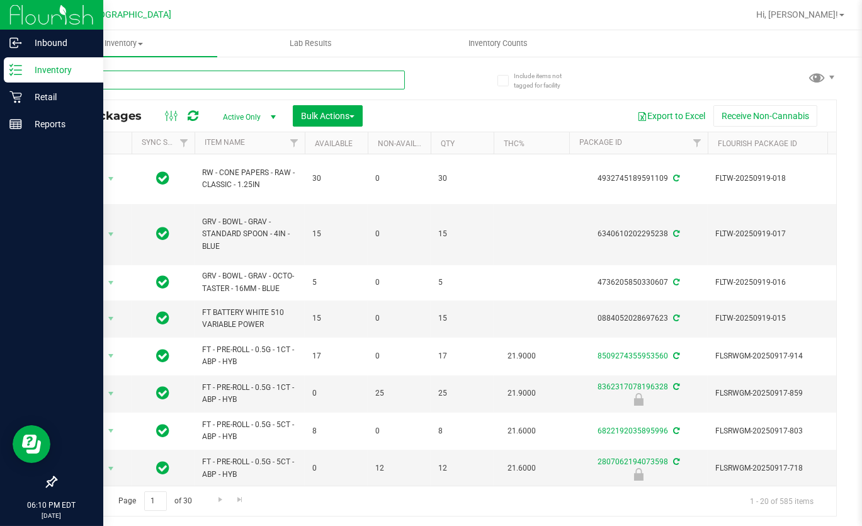
click at [256, 79] on input "text" at bounding box center [229, 80] width 349 height 19
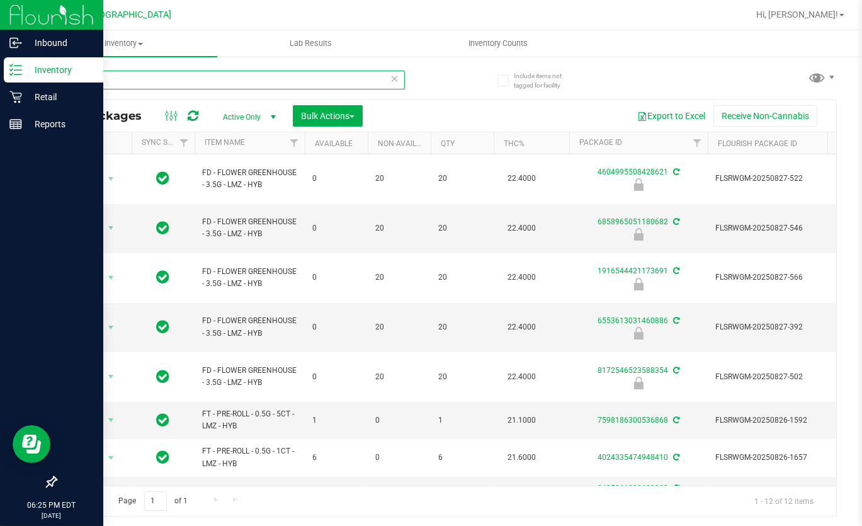
click at [218, 81] on input "lmz" at bounding box center [229, 80] width 349 height 19
click at [217, 81] on input "lmz" at bounding box center [229, 80] width 349 height 19
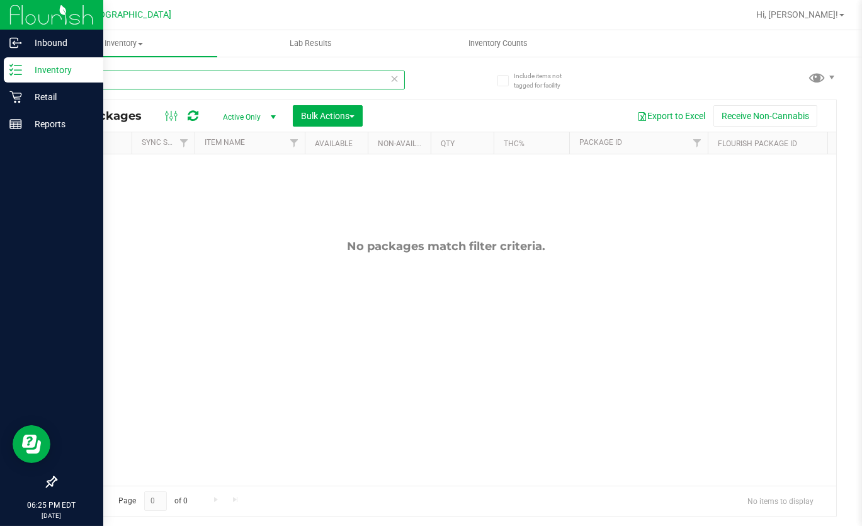
type input "Htm"
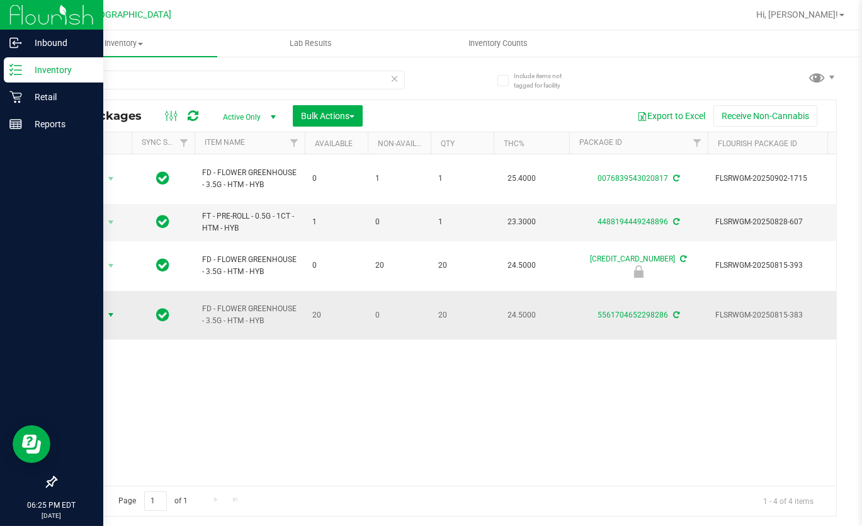
click at [98, 306] on span "Action" at bounding box center [86, 315] width 34 height 18
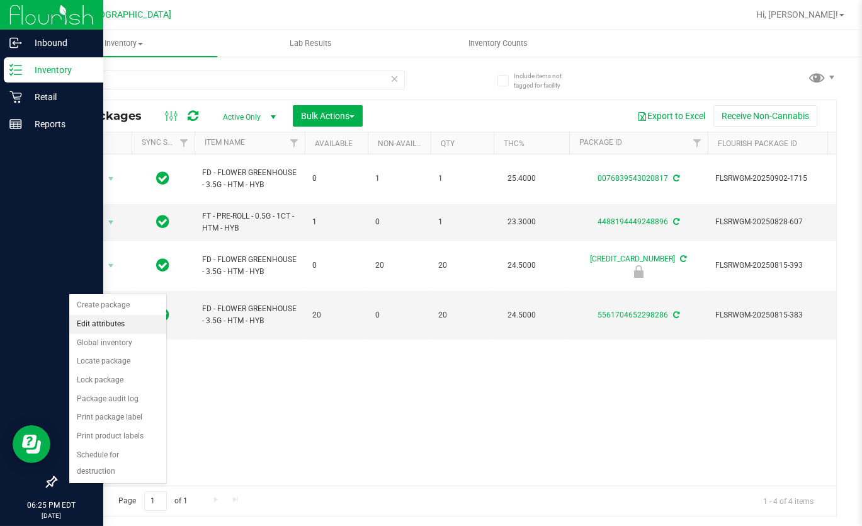
click at [130, 321] on li "Edit attributes" at bounding box center [117, 324] width 97 height 19
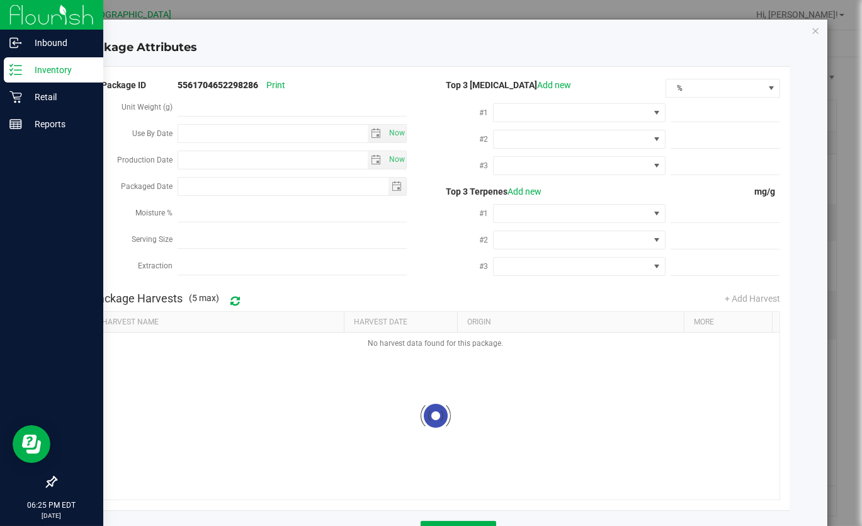
type input "[DATE]"
click at [808, 35] on icon "Close modal" at bounding box center [815, 30] width 9 height 15
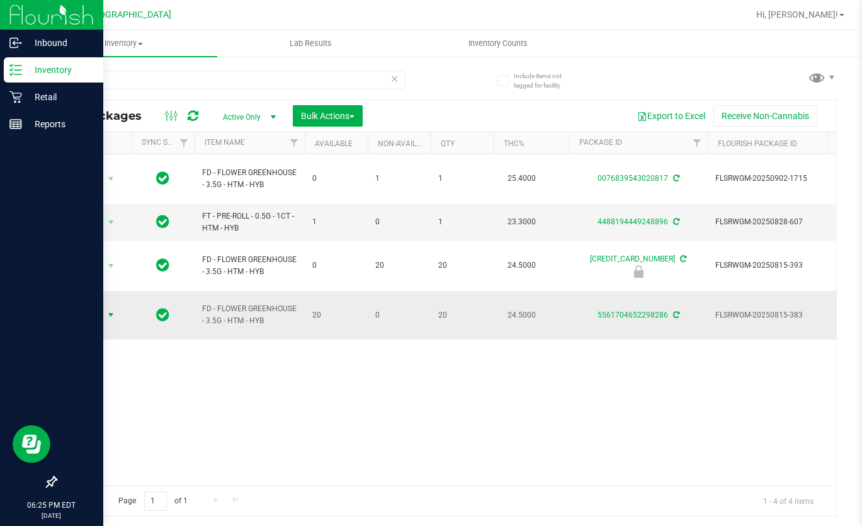
click at [96, 306] on span "Action" at bounding box center [86, 315] width 34 height 18
